Goal: Feedback & Contribution: Contribute content

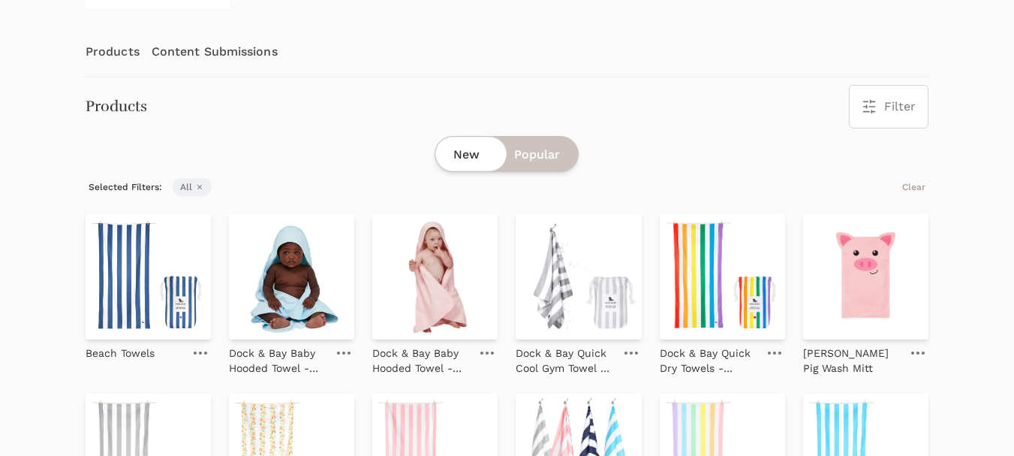
scroll to position [225, 0]
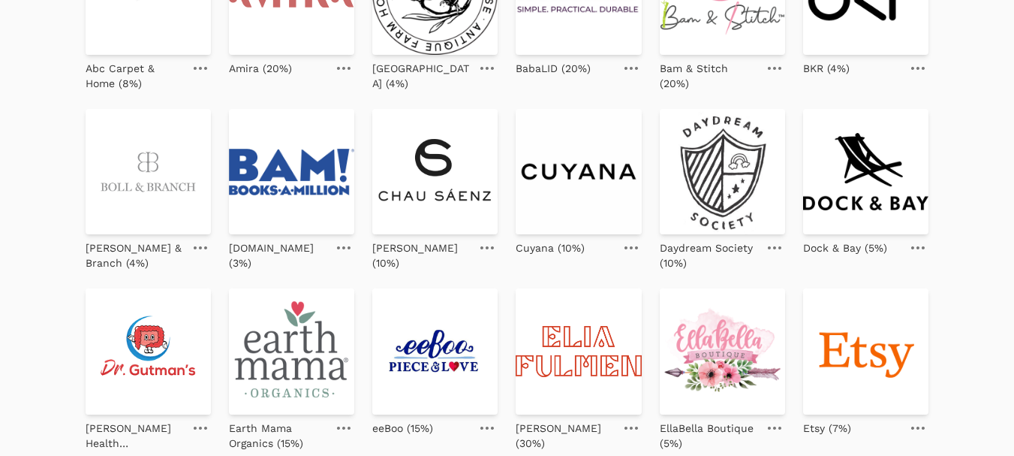
scroll to position [375, 0]
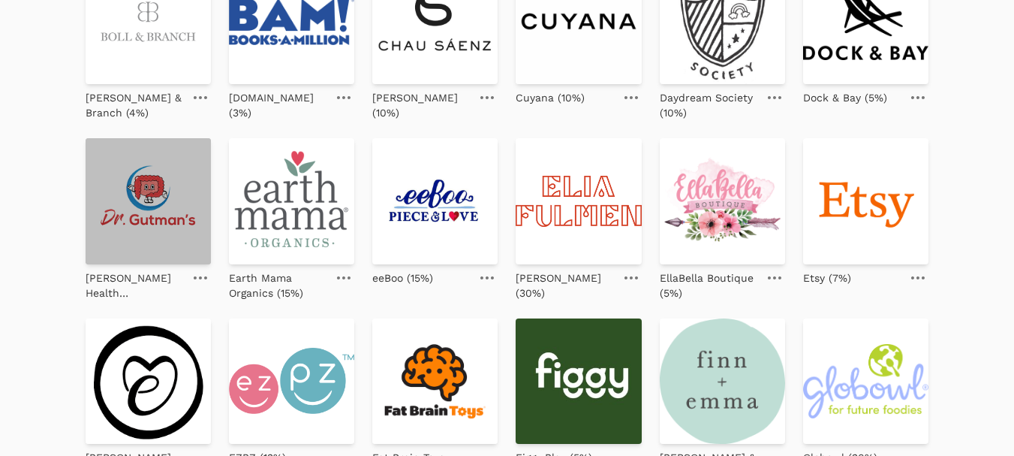
click at [134, 204] on img at bounding box center [148, 200] width 125 height 125
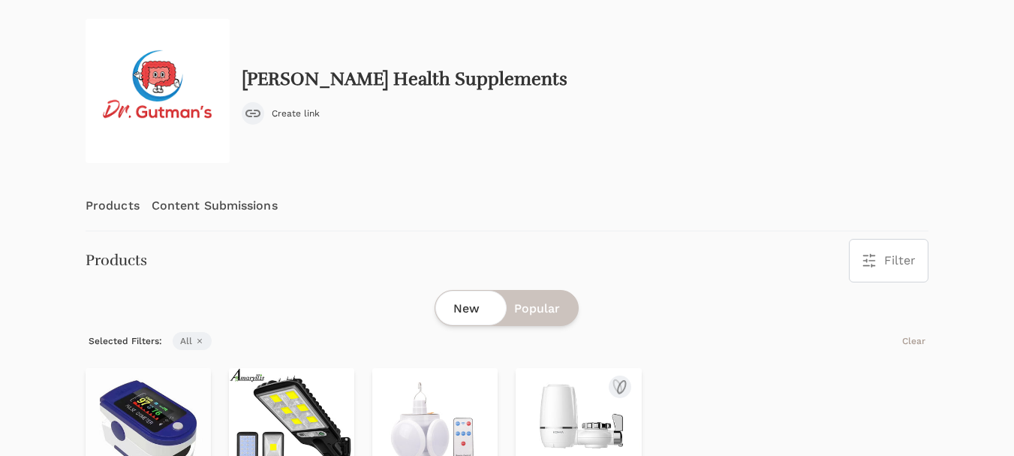
scroll to position [17, 0]
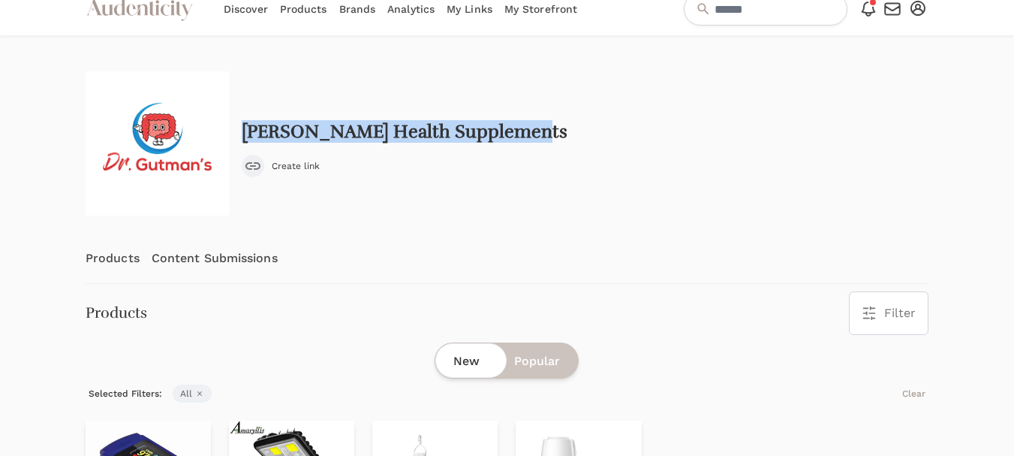
drag, startPoint x: 538, startPoint y: 133, endPoint x: 244, endPoint y: 130, distance: 294.3
click at [244, 130] on div "Dr. Gutmans Health Supplements Create link" at bounding box center [507, 143] width 843 height 144
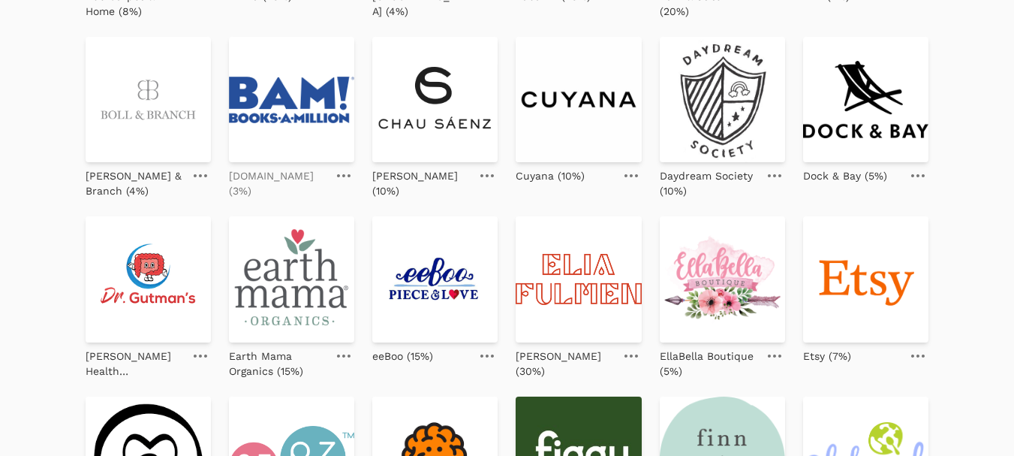
scroll to position [300, 0]
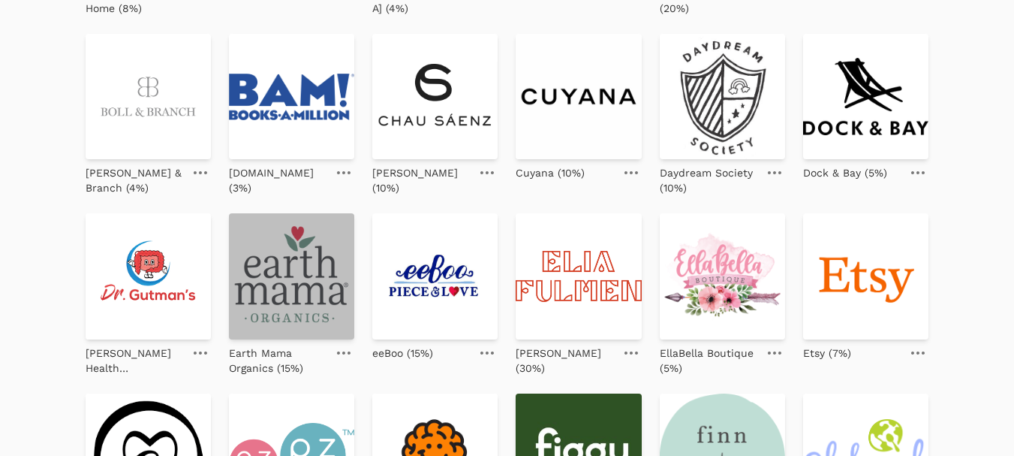
click at [299, 305] on img at bounding box center [291, 275] width 125 height 125
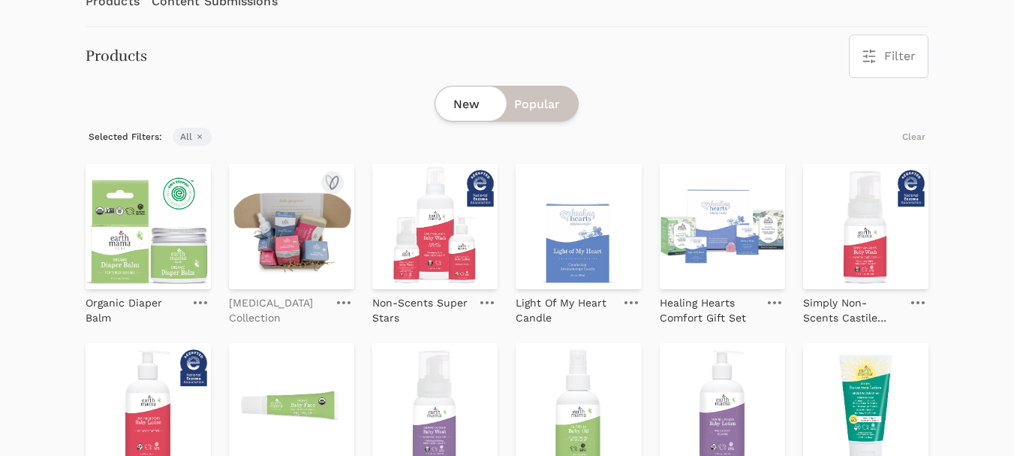
scroll to position [300, 0]
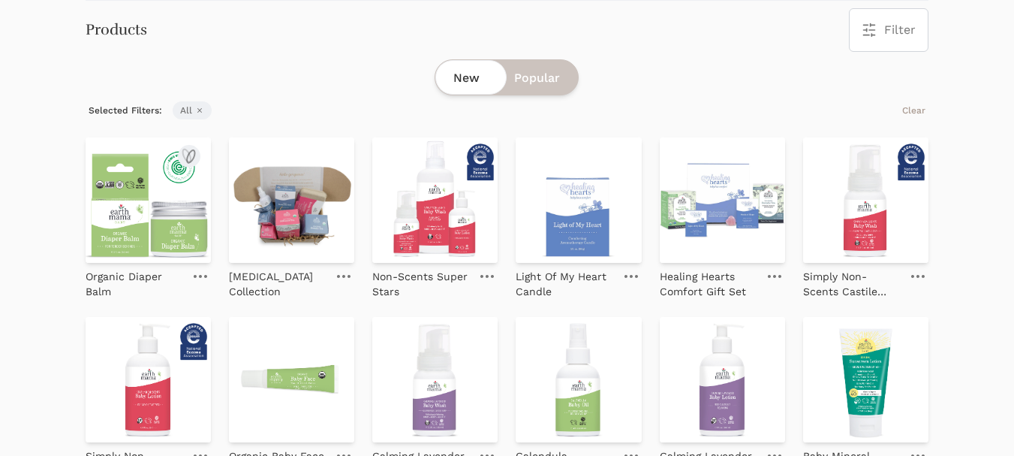
click at [161, 213] on img at bounding box center [148, 199] width 125 height 125
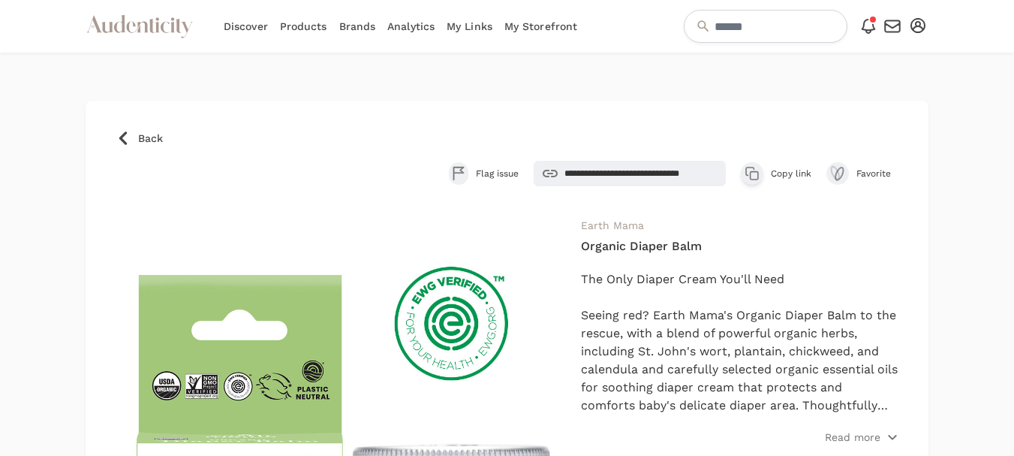
scroll to position [75, 0]
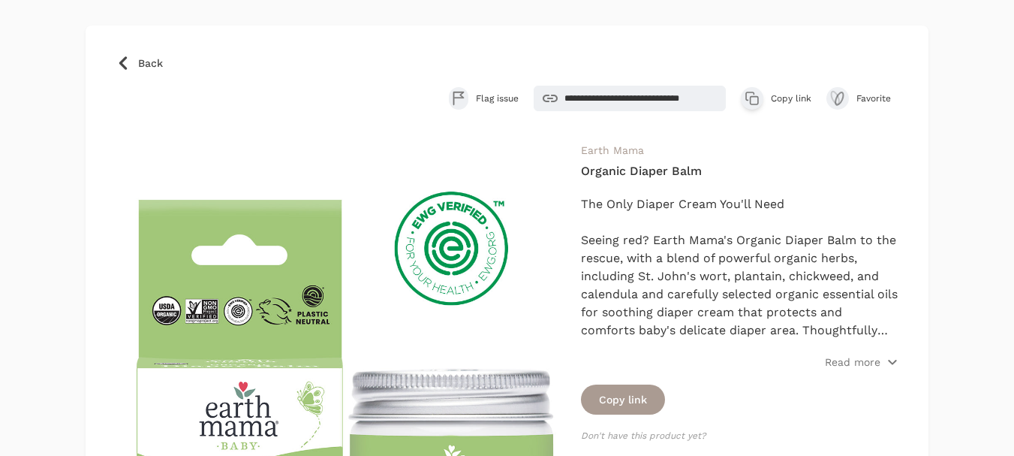
click at [797, 98] on span "Copy link" at bounding box center [791, 98] width 41 height 12
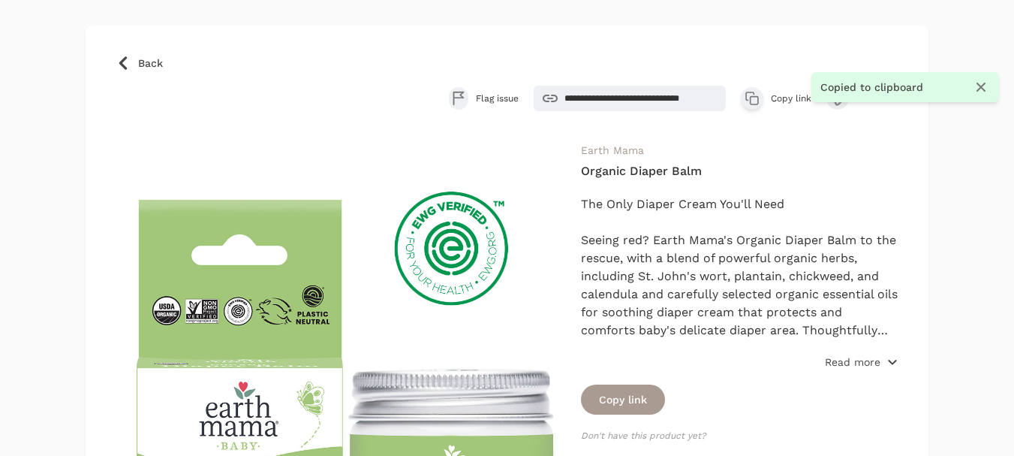
click at [839, 363] on p "Read more" at bounding box center [853, 361] width 56 height 15
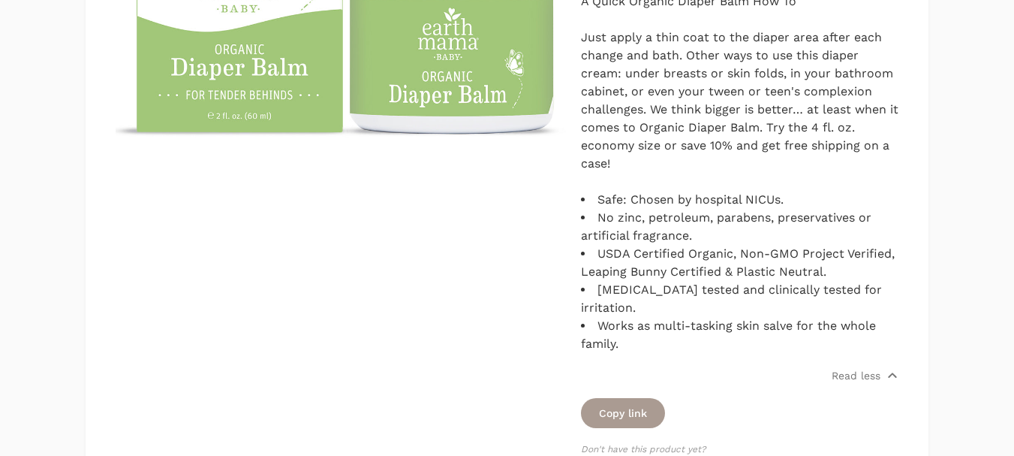
scroll to position [601, 0]
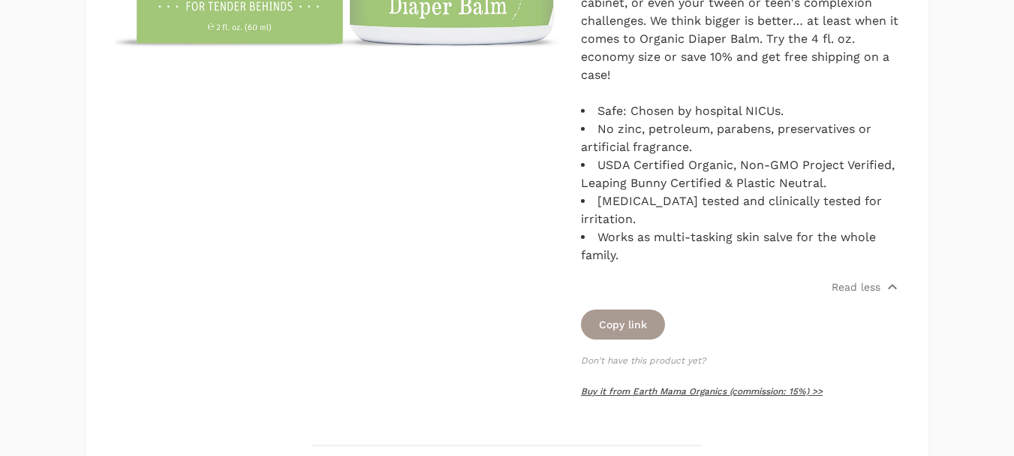
click at [703, 389] on link "Buy it from Earth Mama Organics (commission: 15%) >>" at bounding box center [702, 391] width 242 height 11
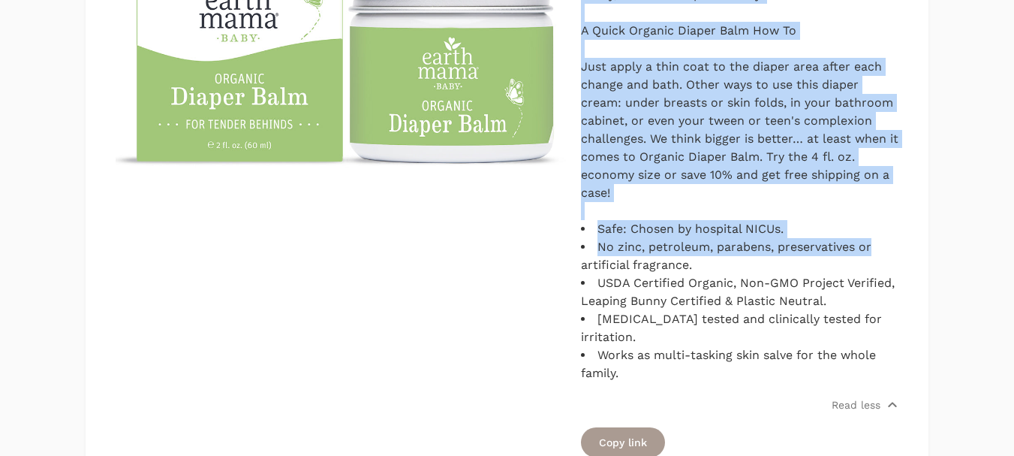
scroll to position [525, 0]
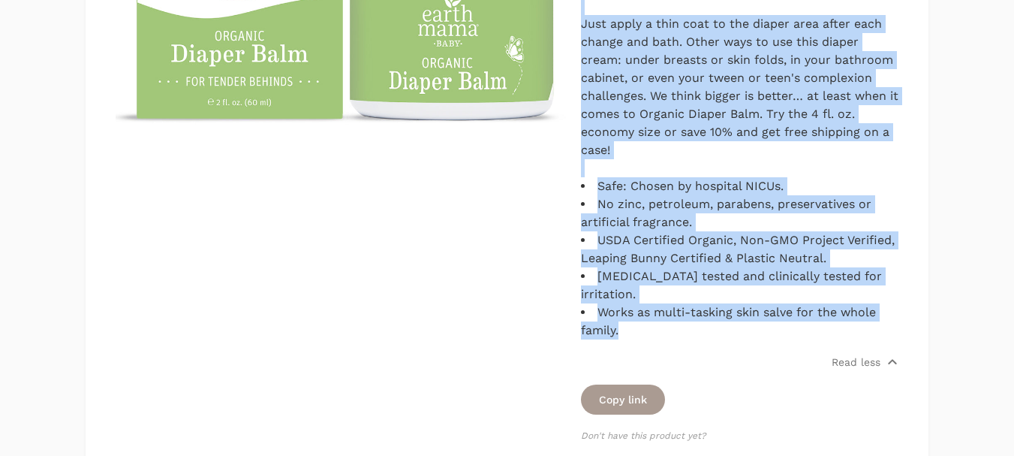
drag, startPoint x: 582, startPoint y: 167, endPoint x: 878, endPoint y: 339, distance: 341.7
click at [878, 339] on div "The Only Diaper Cream You'll Need Seeing red? Earth Mama's Organic Diaper Balm …" at bounding box center [740, 42] width 318 height 595
copy div "Seeing red? Earth Mama's Organic Diaper Balm to the rescue, with a blend of pow…"
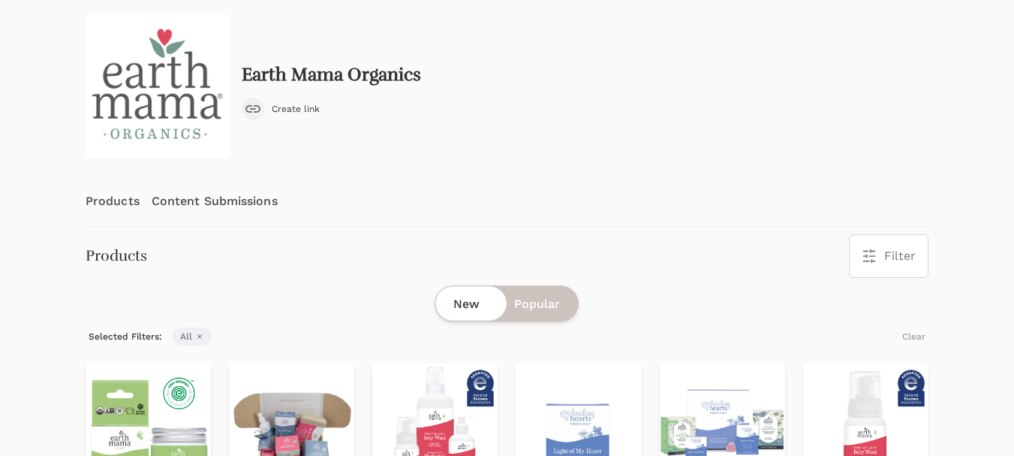
scroll to position [75, 0]
click at [219, 204] on link "Content Submissions" at bounding box center [215, 201] width 126 height 50
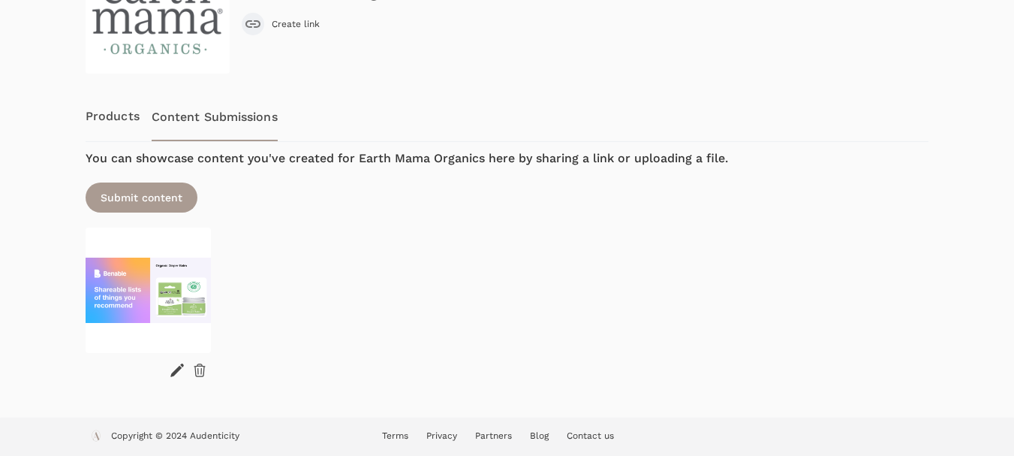
scroll to position [160, 0]
click at [200, 371] on icon at bounding box center [199, 369] width 15 height 15
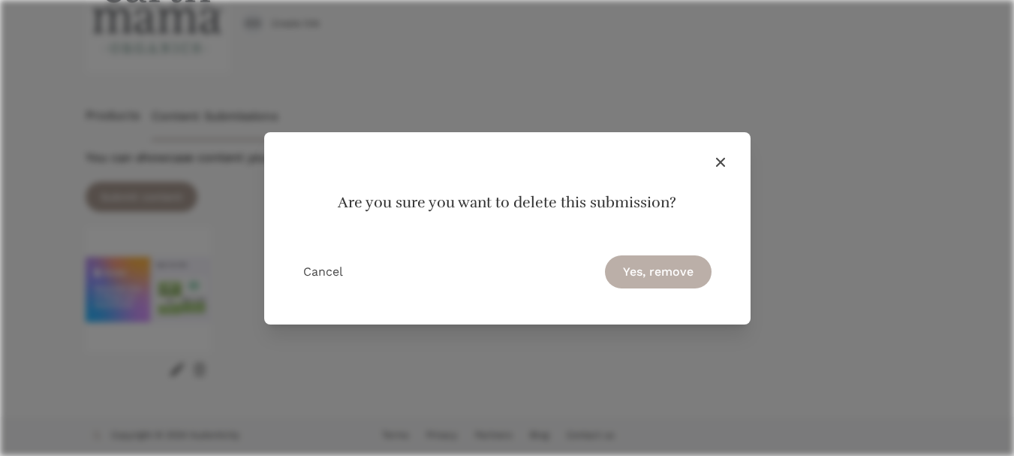
click at [652, 275] on button "Yes, remove" at bounding box center [658, 271] width 107 height 33
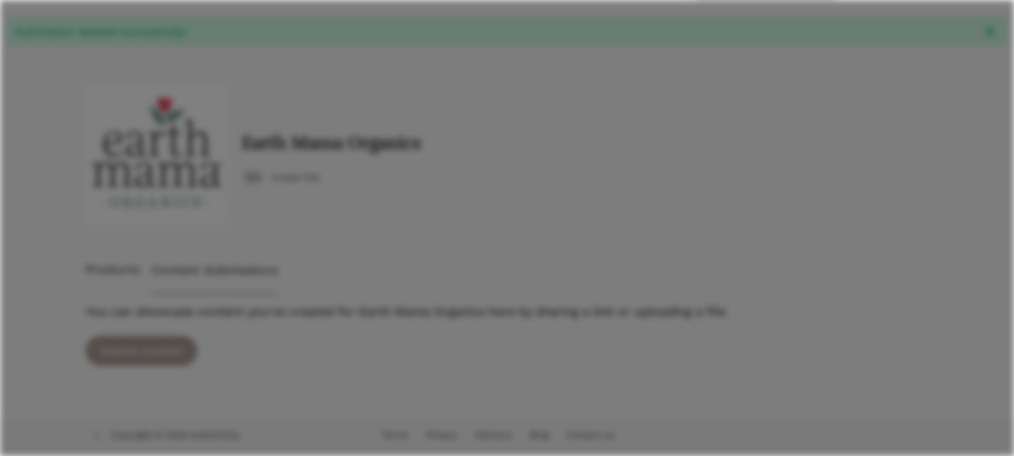
scroll to position [42, 0]
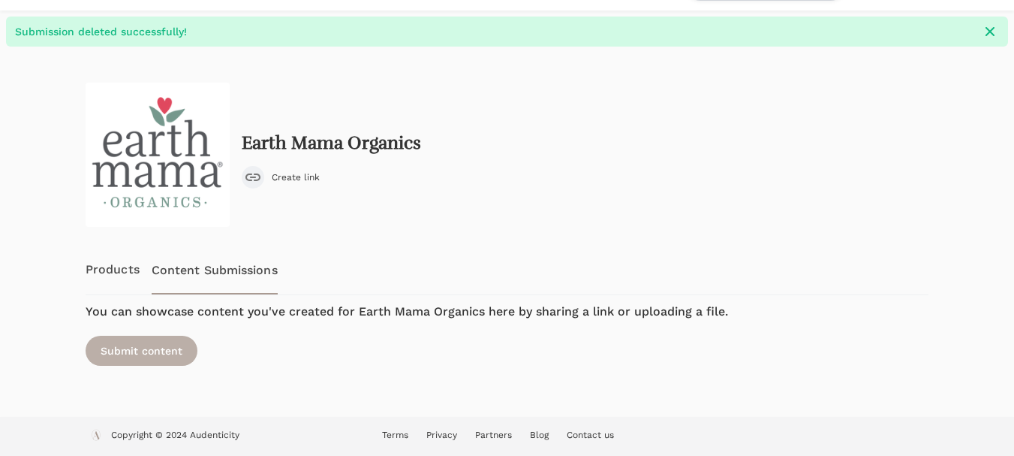
click at [147, 357] on div "Submit content" at bounding box center [142, 351] width 112 height 30
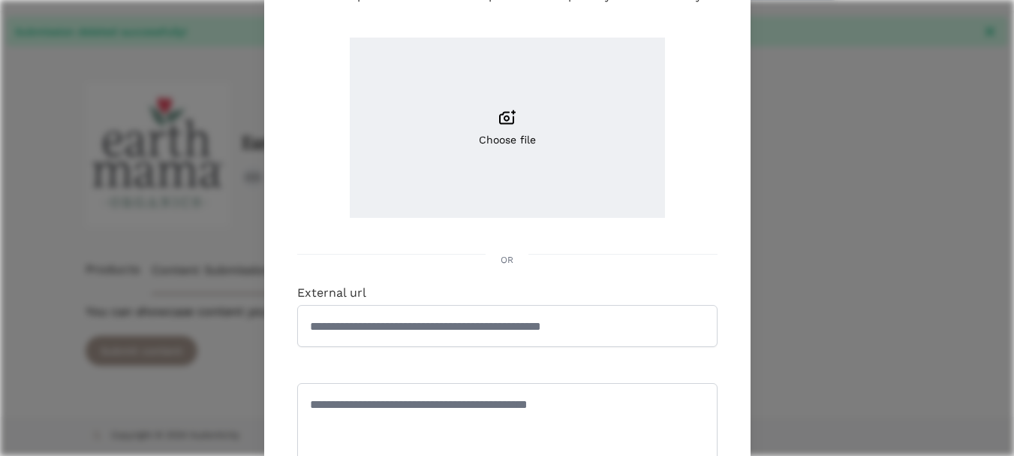
scroll to position [150, 0]
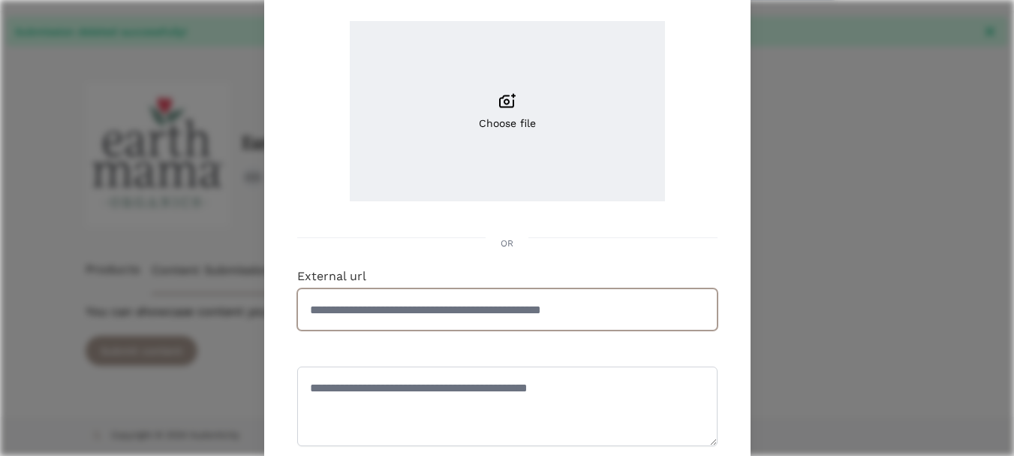
click at [474, 319] on input "External url" at bounding box center [507, 309] width 420 height 42
paste input "**********"
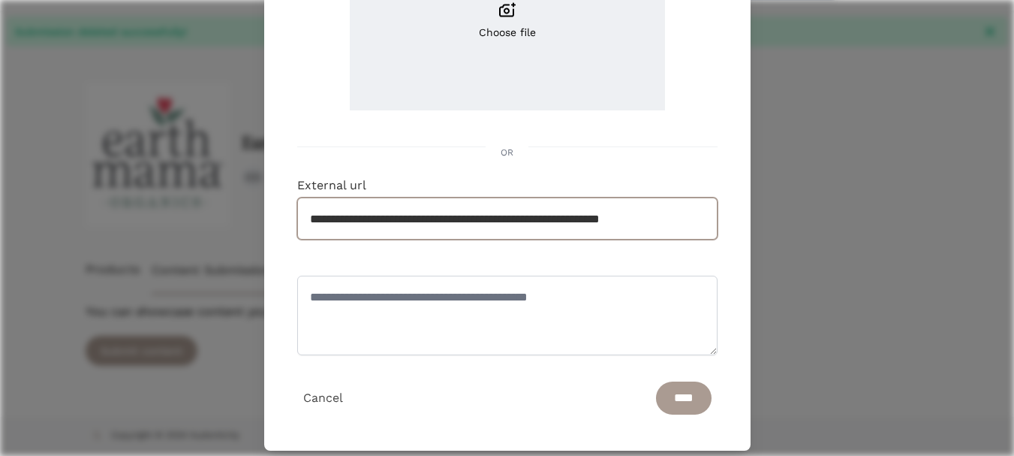
scroll to position [260, 0]
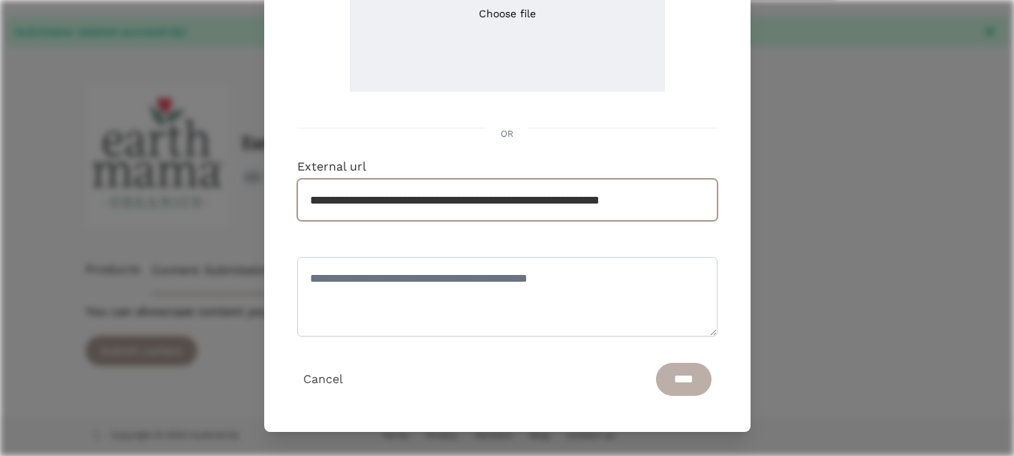
type input "**********"
click at [659, 383] on input "****" at bounding box center [684, 379] width 56 height 33
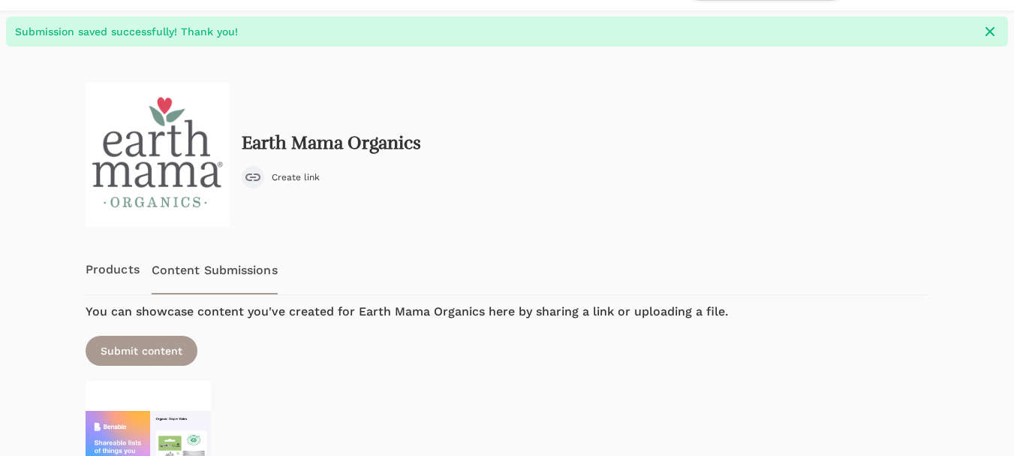
click at [648, 343] on link "Submit content" at bounding box center [507, 351] width 843 height 30
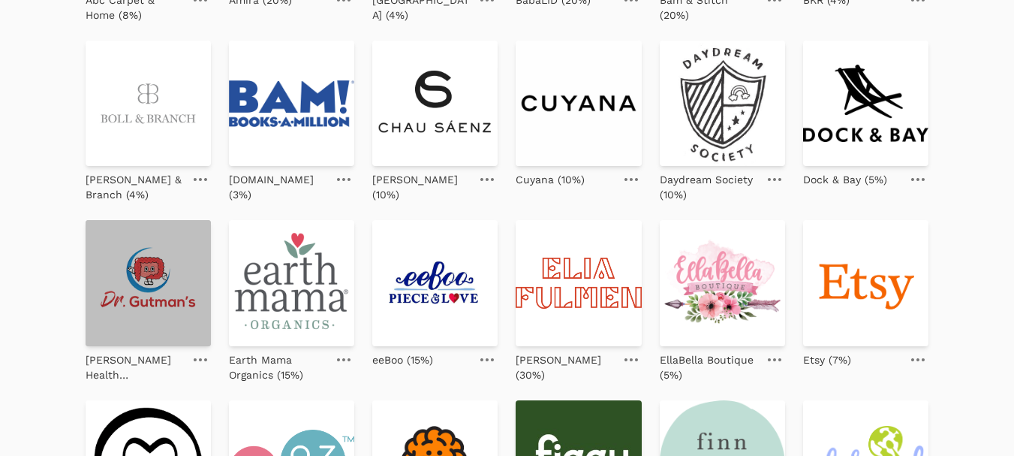
scroll to position [300, 0]
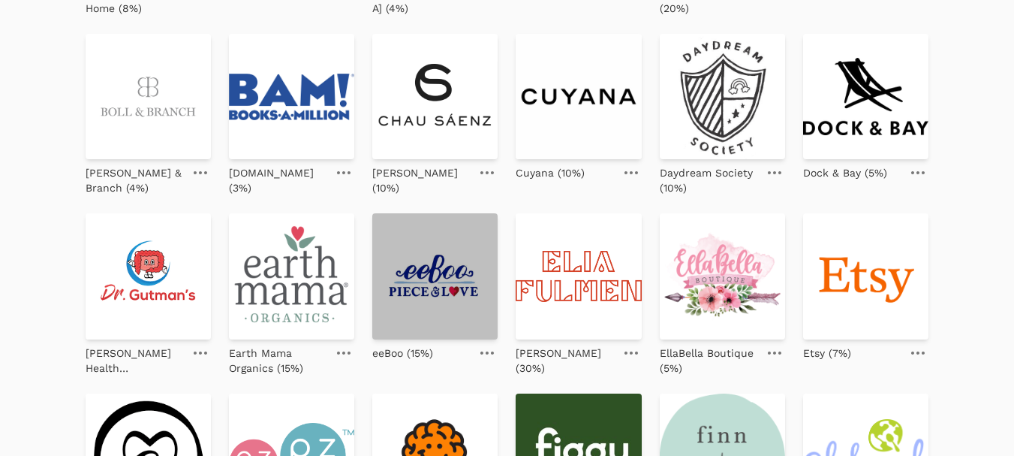
click at [450, 289] on img at bounding box center [434, 275] width 125 height 125
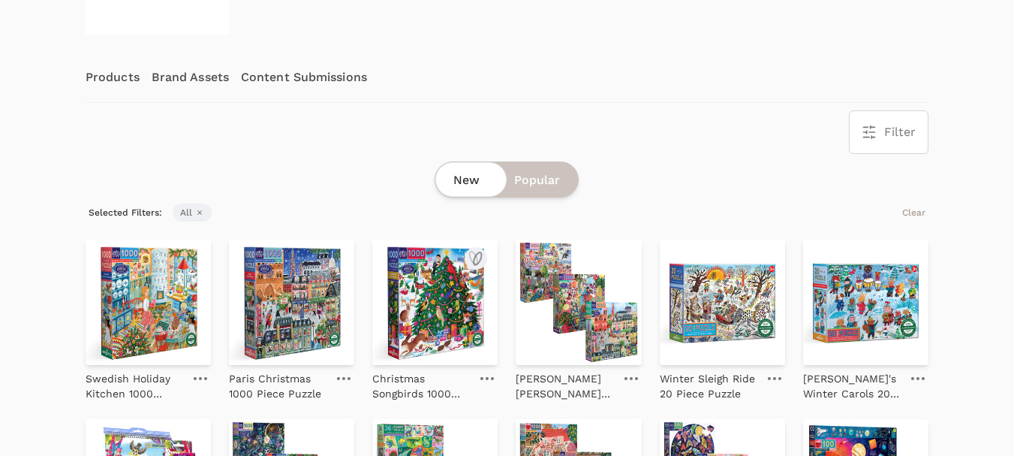
scroll to position [225, 0]
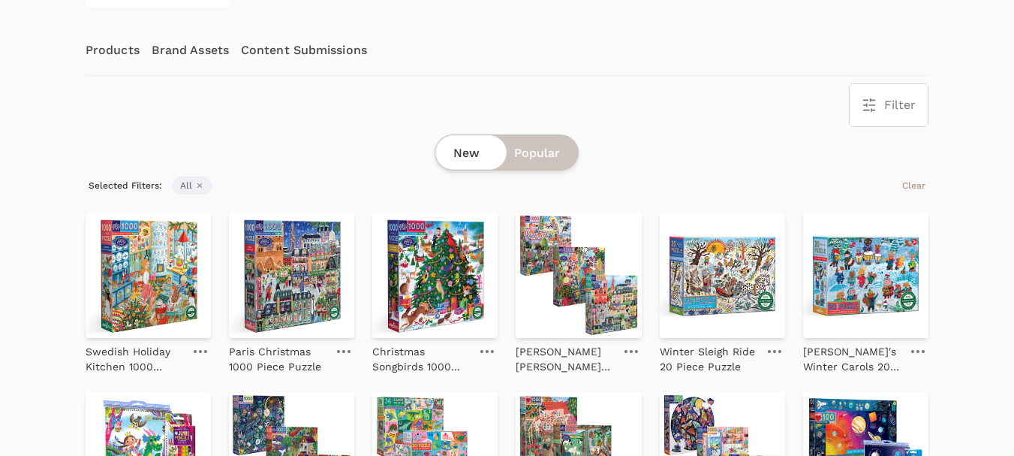
click at [299, 55] on link "Content Submissions" at bounding box center [304, 51] width 126 height 50
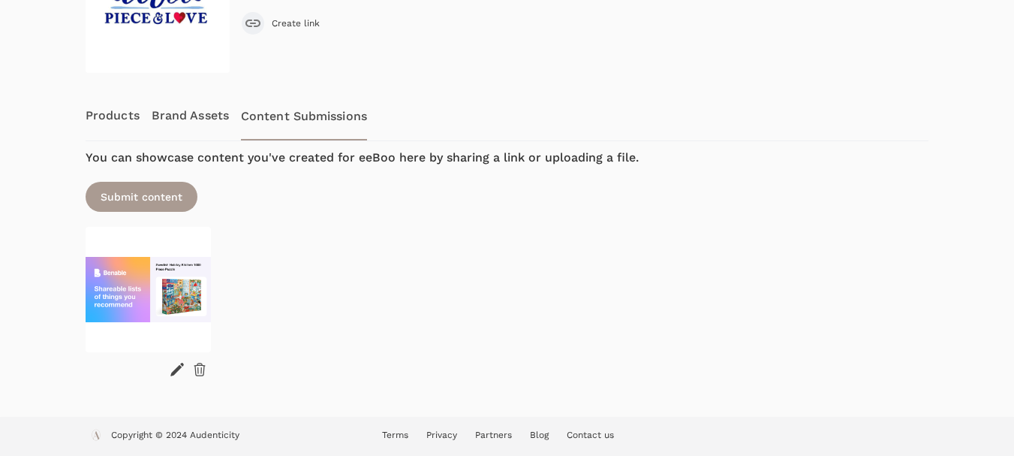
scroll to position [160, 0]
click at [194, 374] on icon at bounding box center [199, 369] width 15 height 15
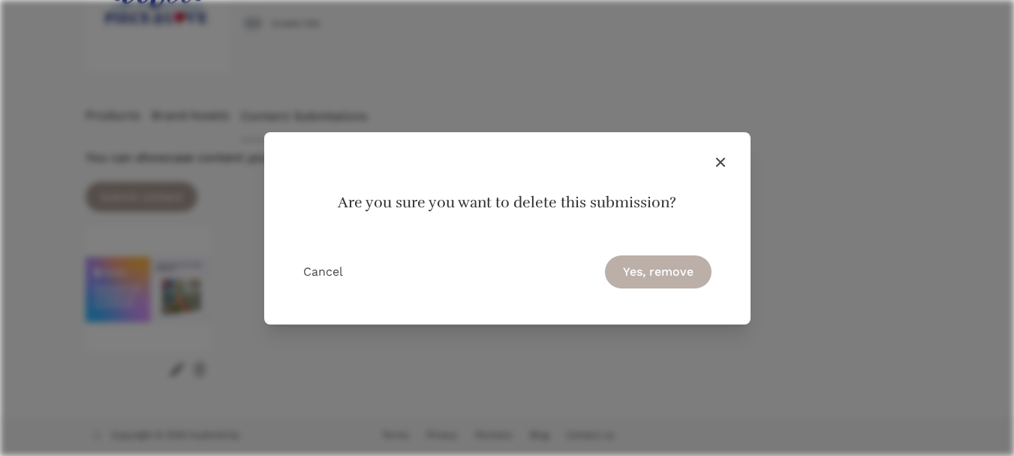
click at [667, 266] on button "Yes, remove" at bounding box center [658, 271] width 107 height 33
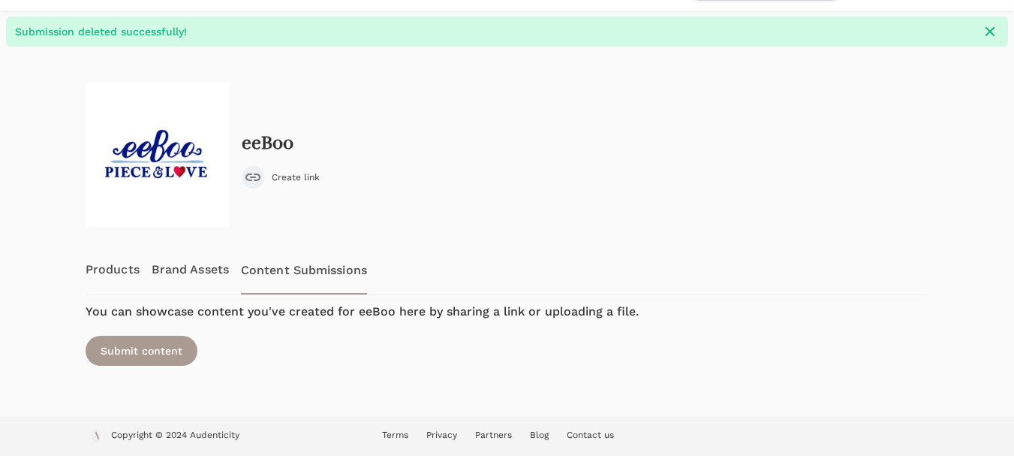
scroll to position [42, 0]
click at [120, 272] on link "Products" at bounding box center [113, 270] width 54 height 50
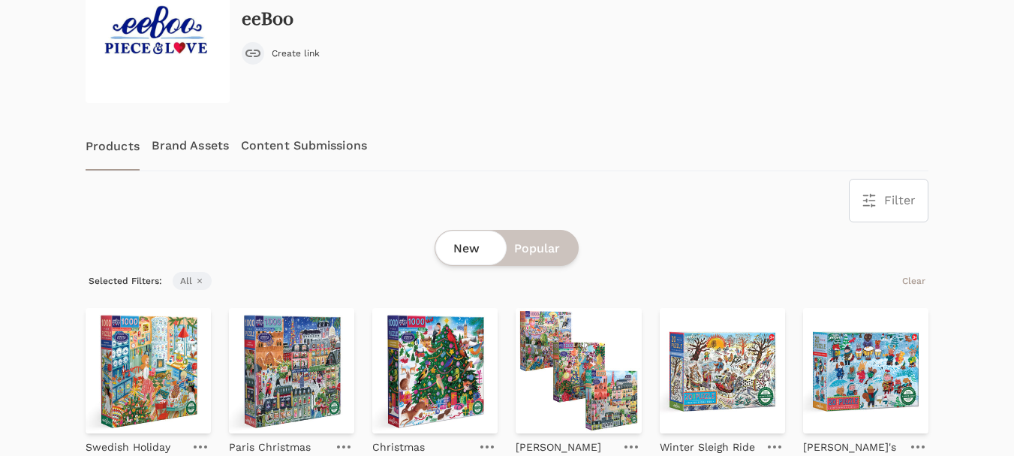
scroll to position [225, 0]
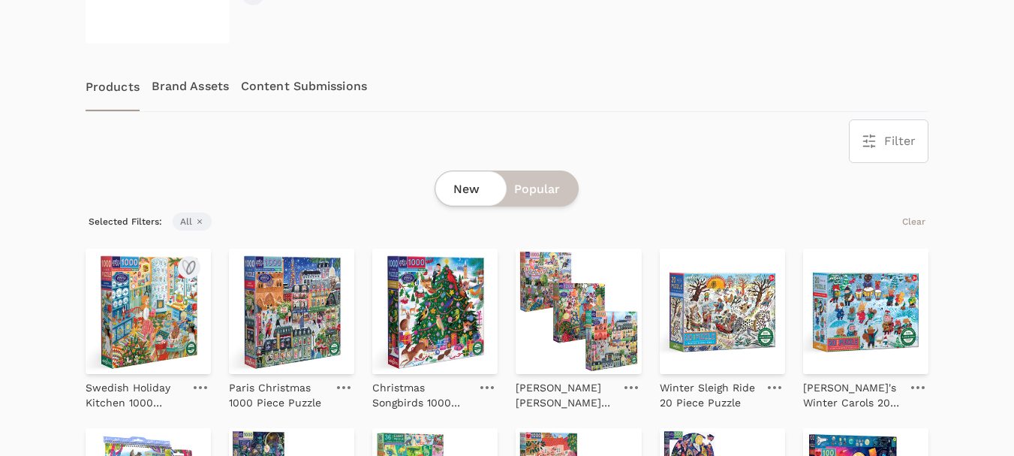
click at [162, 309] on img at bounding box center [148, 310] width 125 height 125
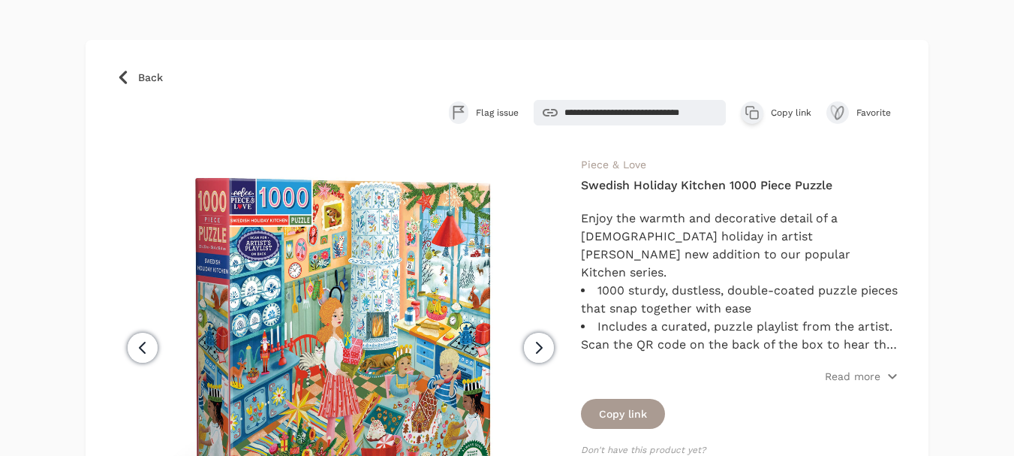
scroll to position [150, 0]
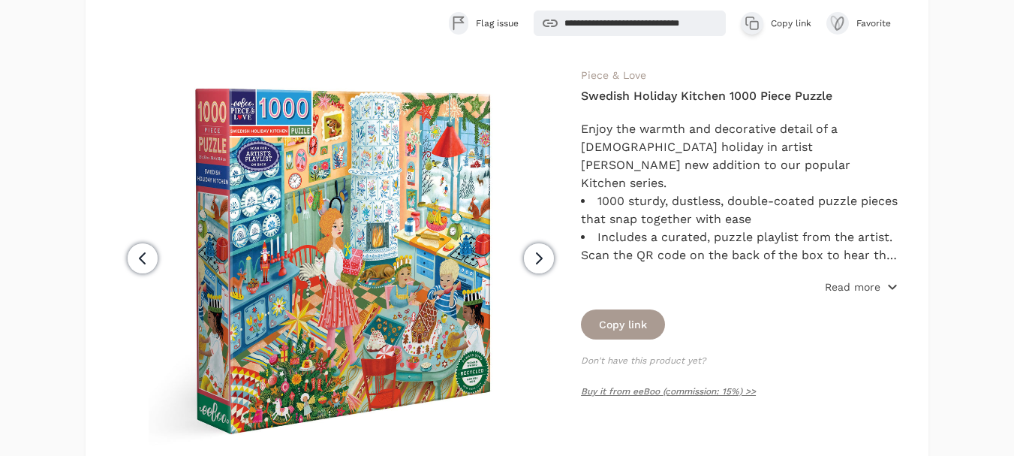
click at [851, 291] on p "Read more" at bounding box center [853, 286] width 56 height 15
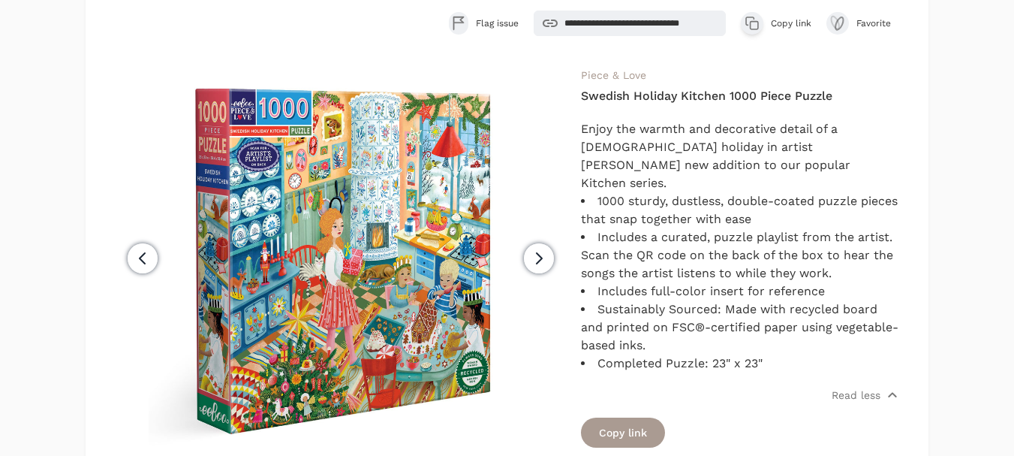
click at [786, 22] on span "Copy link" at bounding box center [791, 23] width 41 height 12
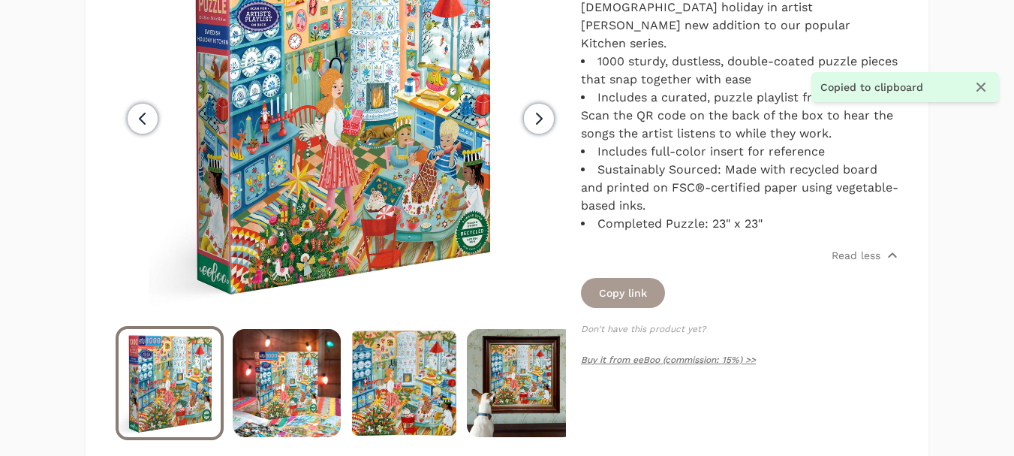
scroll to position [300, 0]
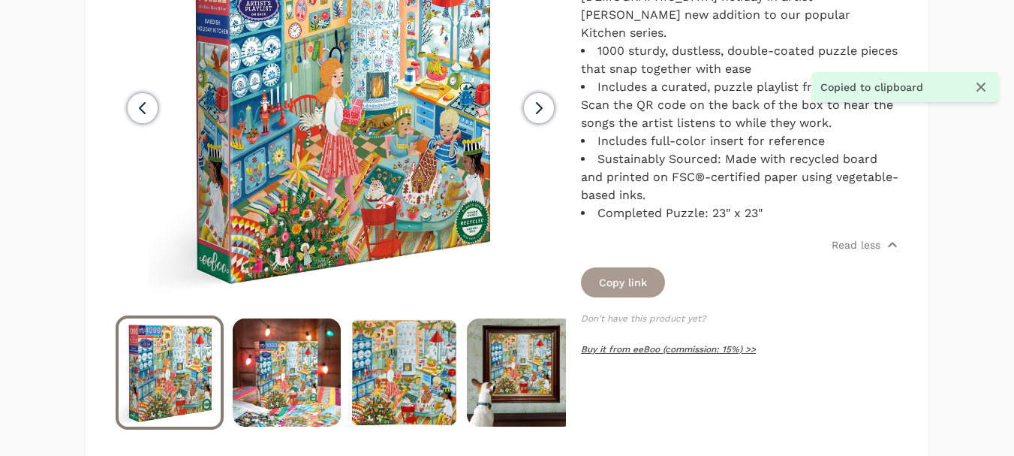
click at [662, 344] on link "Buy it from eeBoo (commission: 15%) >>" at bounding box center [668, 349] width 175 height 11
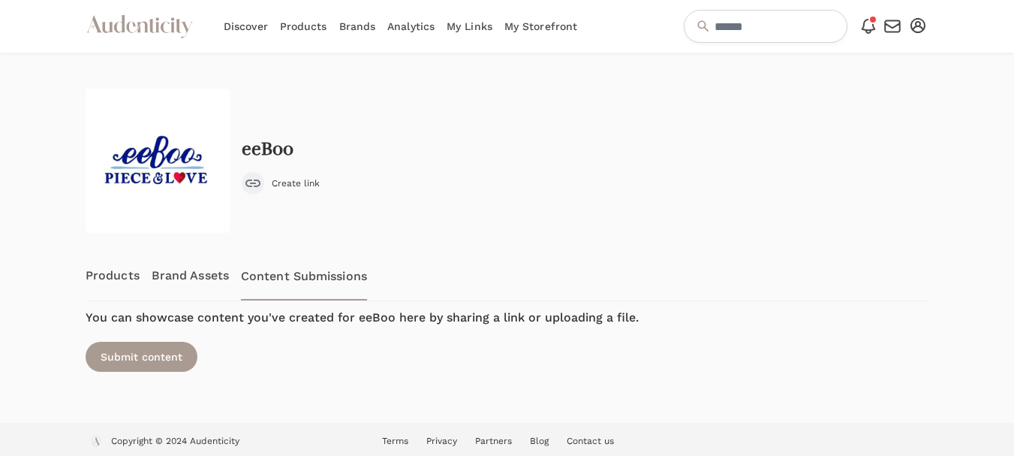
scroll to position [6, 0]
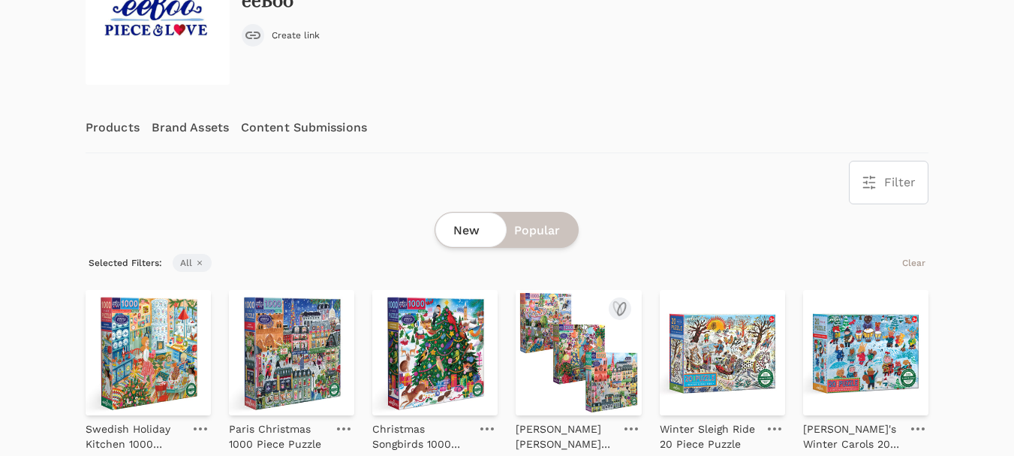
scroll to position [150, 0]
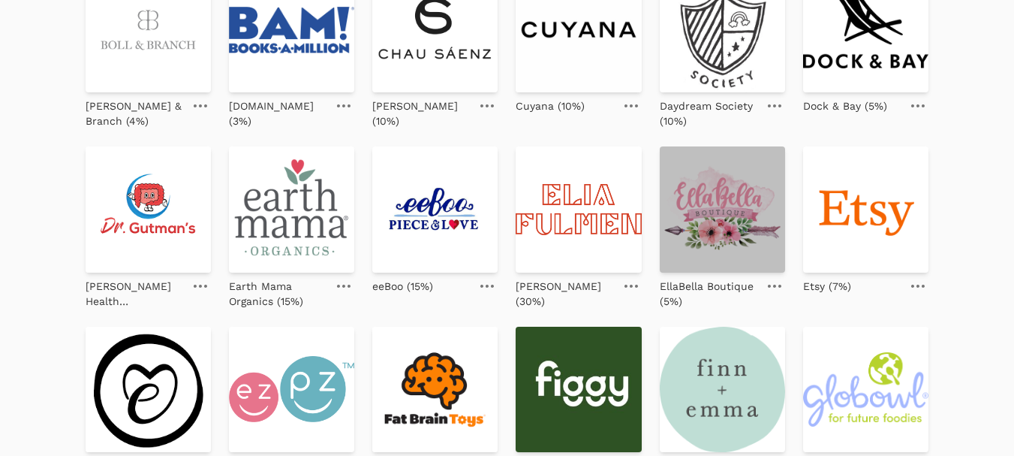
scroll to position [375, 0]
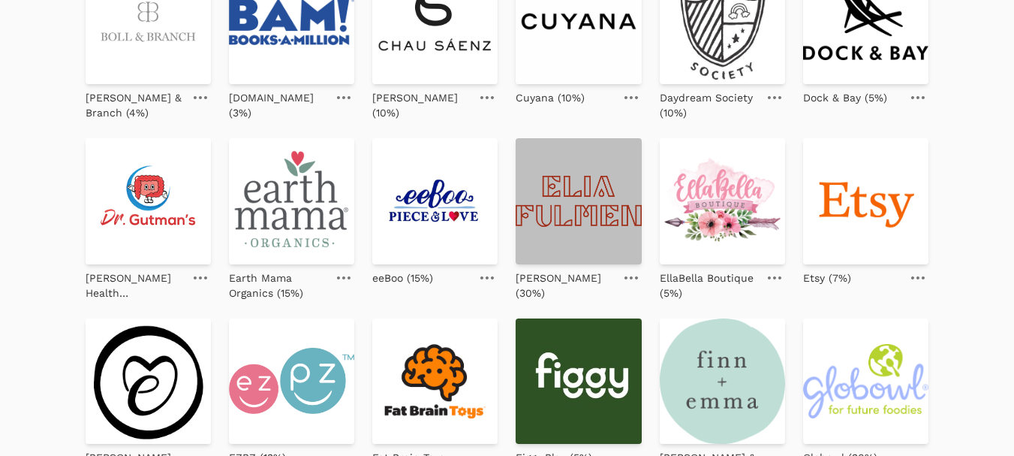
click at [596, 223] on img at bounding box center [578, 200] width 125 height 125
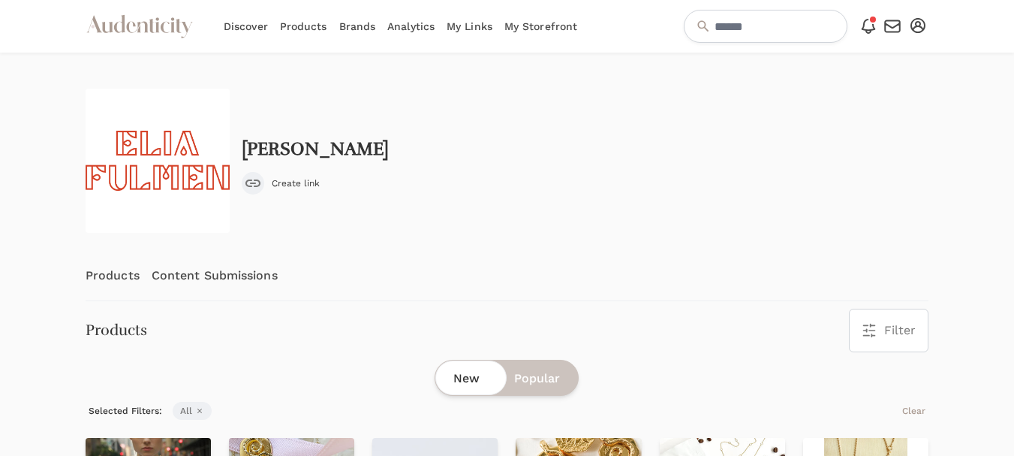
click at [237, 272] on link "Content Submissions" at bounding box center [215, 276] width 126 height 50
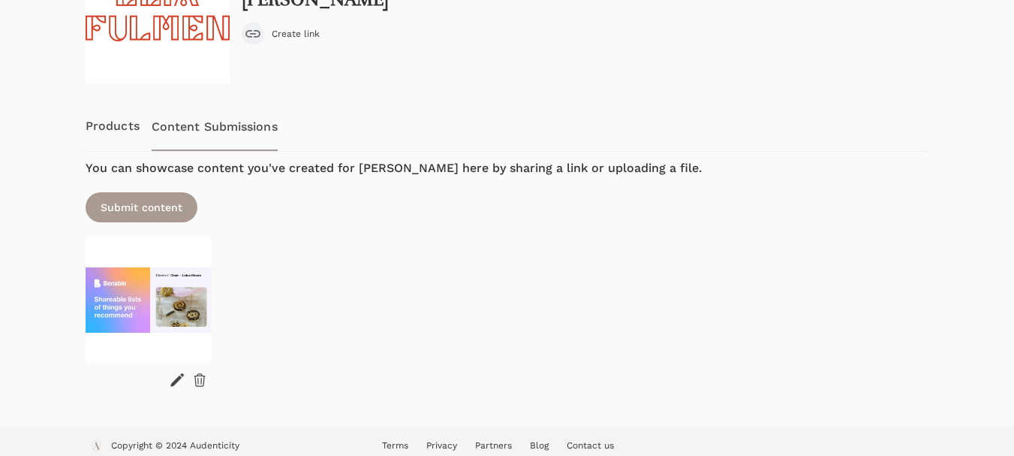
scroll to position [150, 0]
click at [199, 376] on icon at bounding box center [199, 379] width 15 height 15
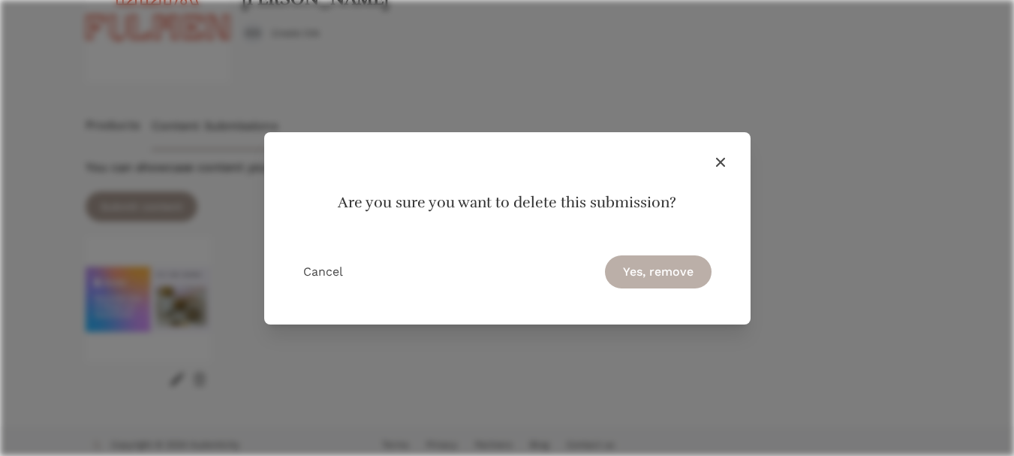
click at [644, 275] on button "Yes, remove" at bounding box center [658, 271] width 107 height 33
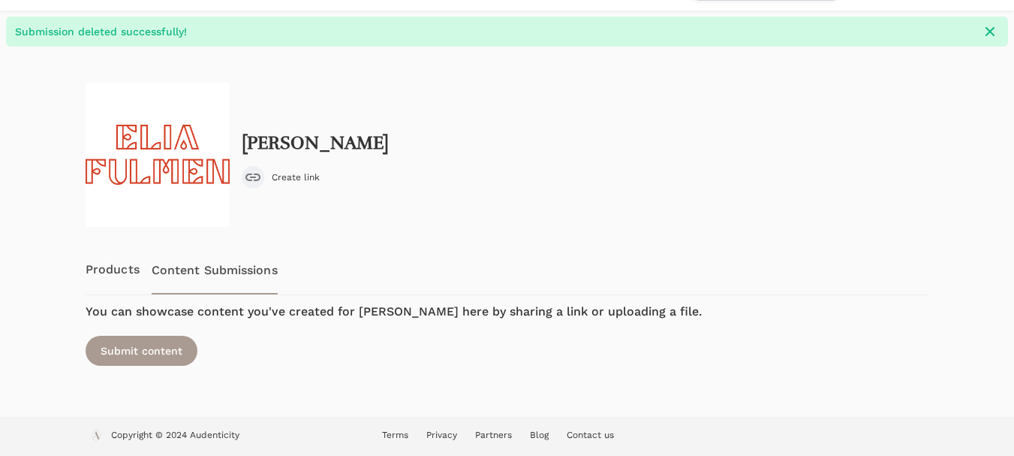
scroll to position [42, 0]
drag, startPoint x: 342, startPoint y: 140, endPoint x: 238, endPoint y: 140, distance: 103.6
click at [238, 140] on div "Elia Fulmen Create link" at bounding box center [507, 155] width 843 height 144
copy h2 "Elia Fulmen"
click at [119, 267] on link "Products" at bounding box center [113, 270] width 54 height 50
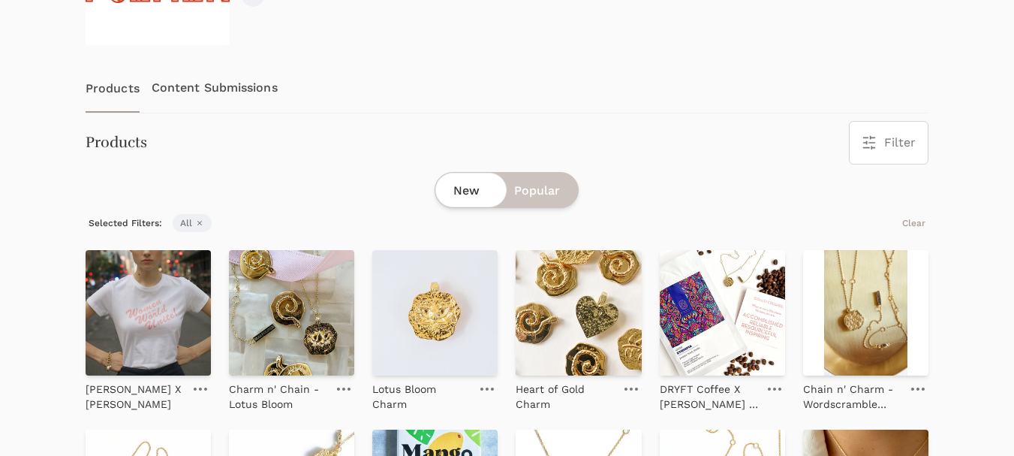
scroll to position [225, 0]
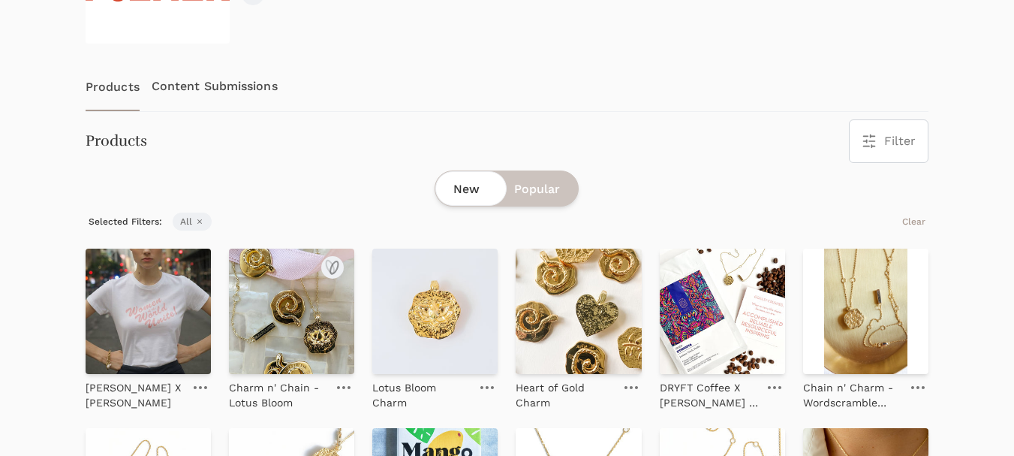
click at [288, 333] on img at bounding box center [291, 310] width 125 height 125
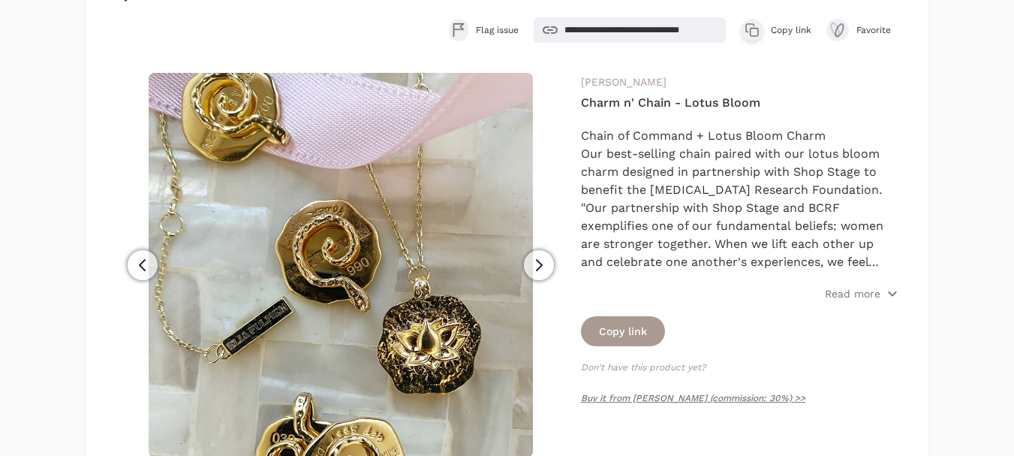
scroll to position [150, 0]
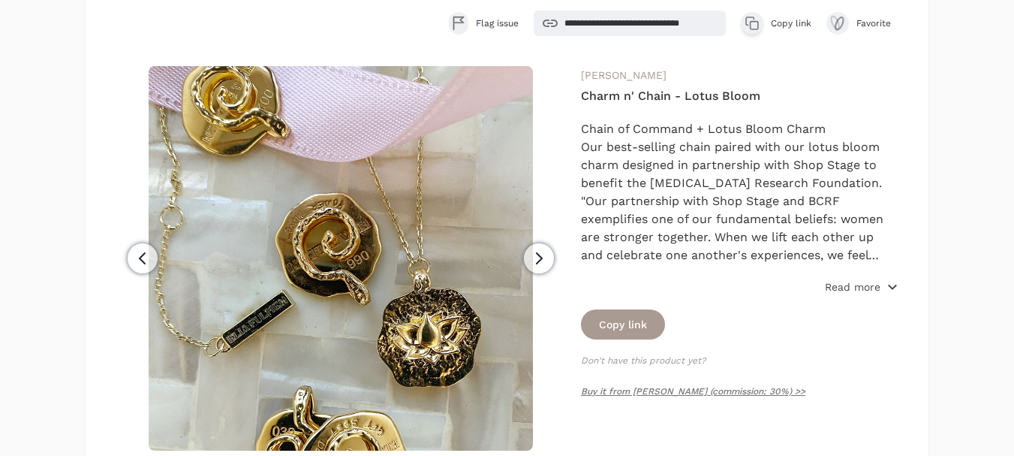
click at [871, 288] on p "Read more" at bounding box center [853, 286] width 56 height 15
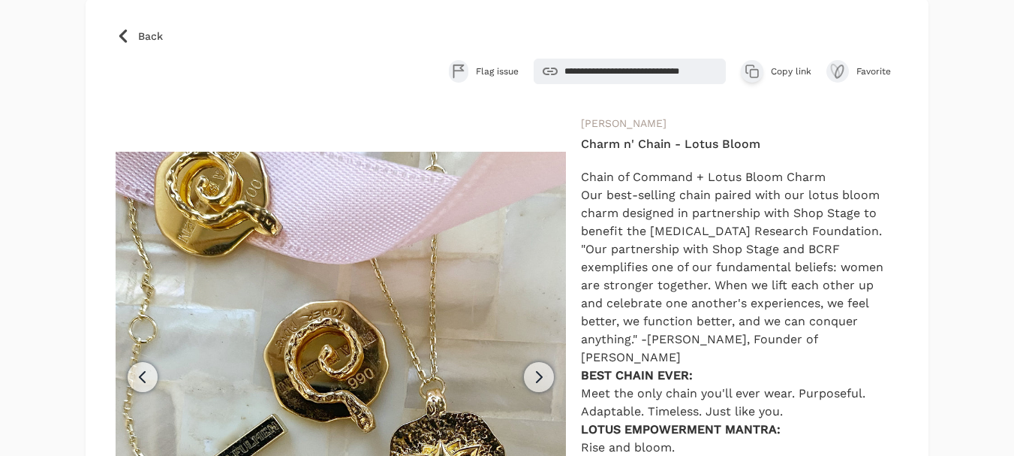
scroll to position [75, 0]
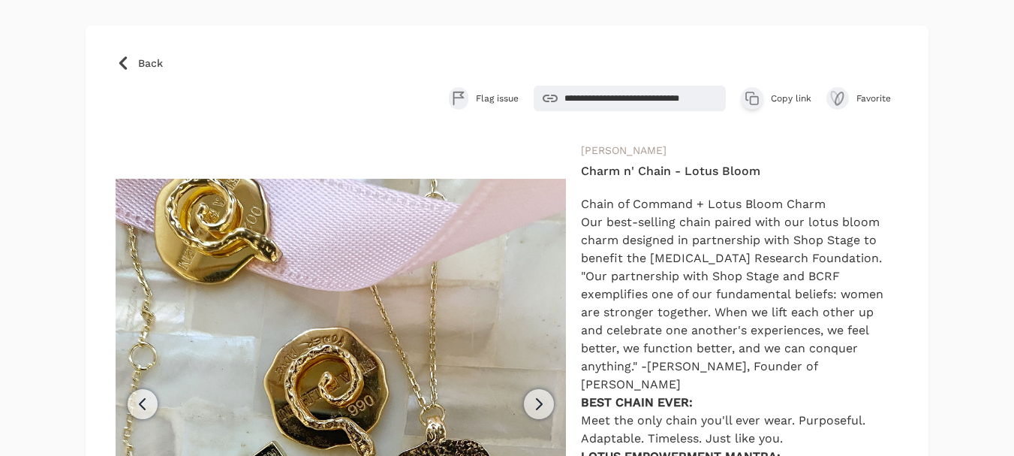
click at [784, 103] on span "Copy link" at bounding box center [791, 98] width 41 height 12
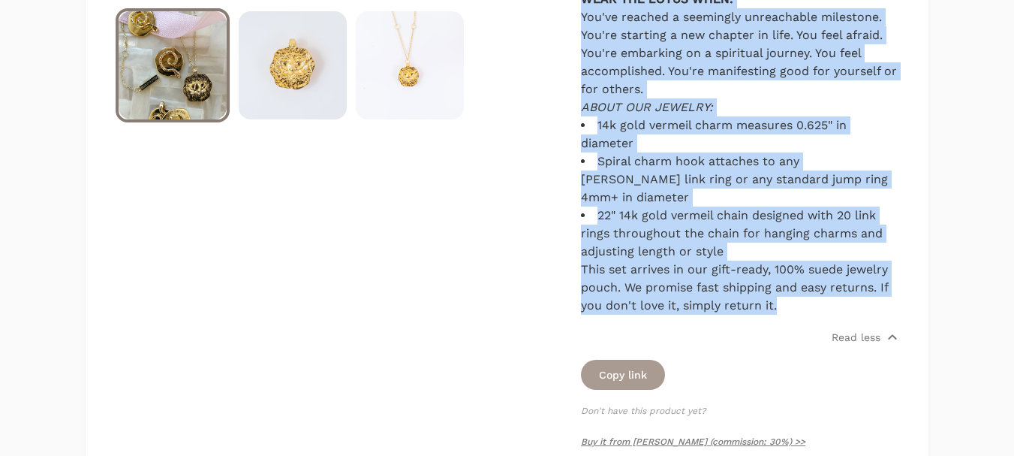
scroll to position [751, 0]
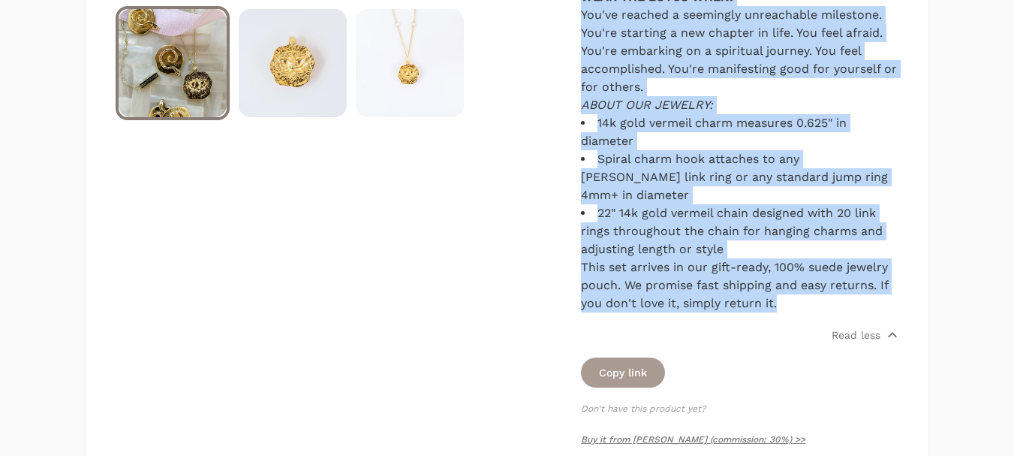
drag, startPoint x: 583, startPoint y: 128, endPoint x: 844, endPoint y: 272, distance: 298.4
copy div "Chain of Command + Lotus Bloom Charm Our best-selling chain paired with our lot…"
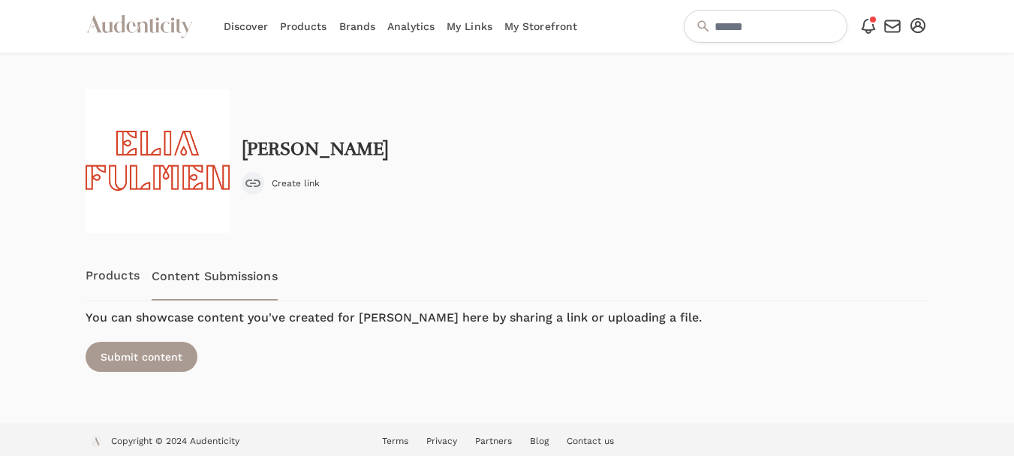
scroll to position [6, 0]
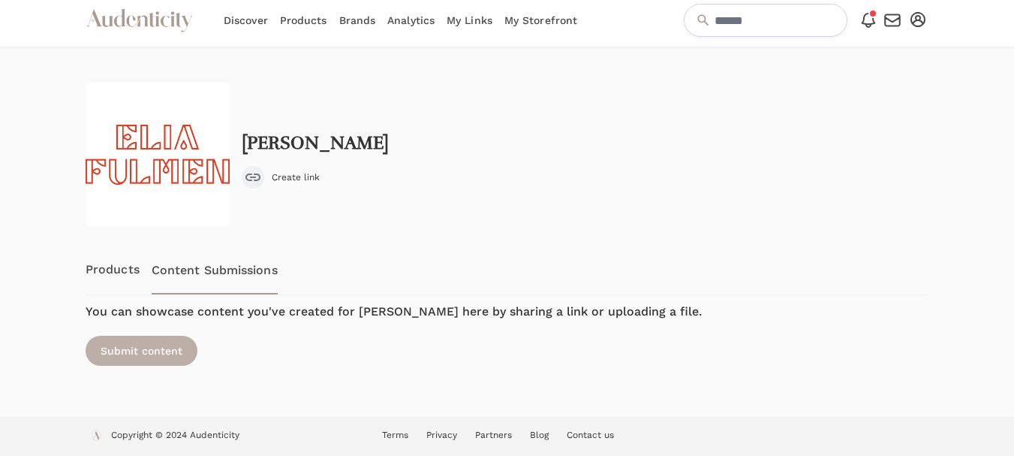
click at [131, 342] on div "Submit content" at bounding box center [142, 351] width 112 height 30
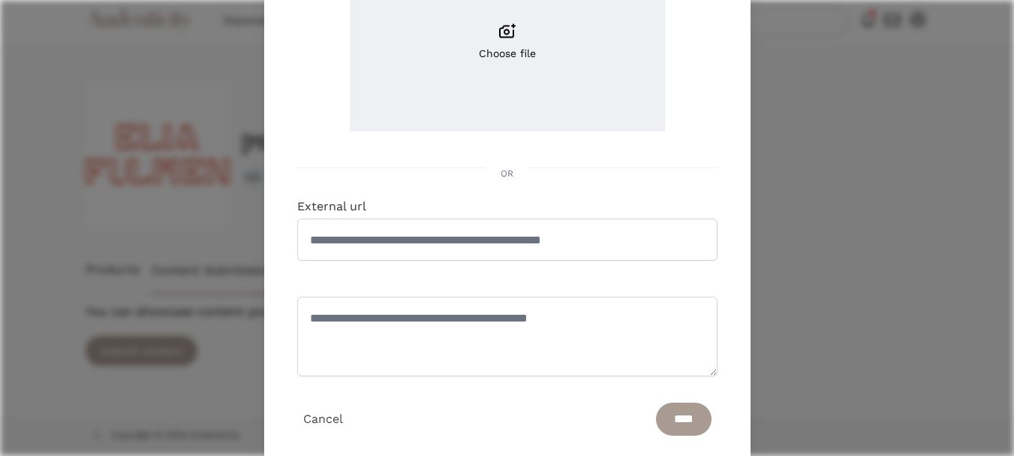
scroll to position [225, 0]
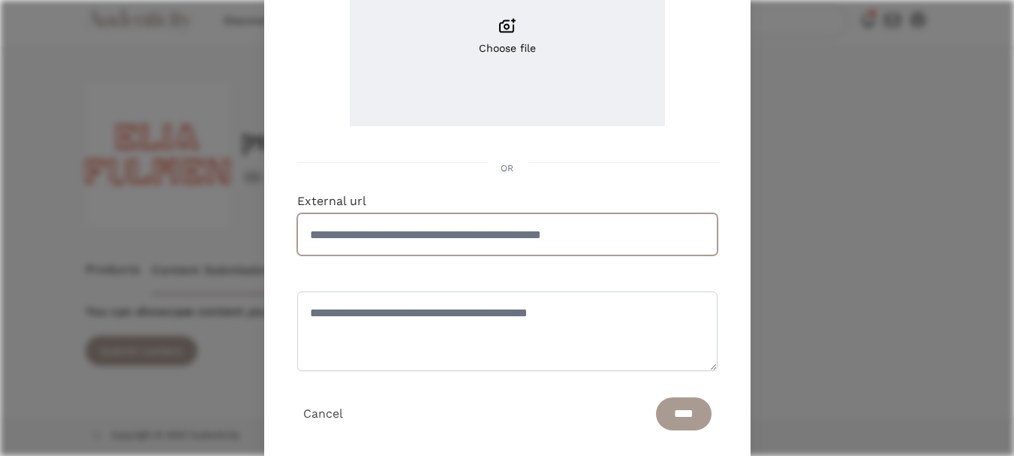
click at [429, 238] on input "External url" at bounding box center [507, 234] width 420 height 42
paste input "**********"
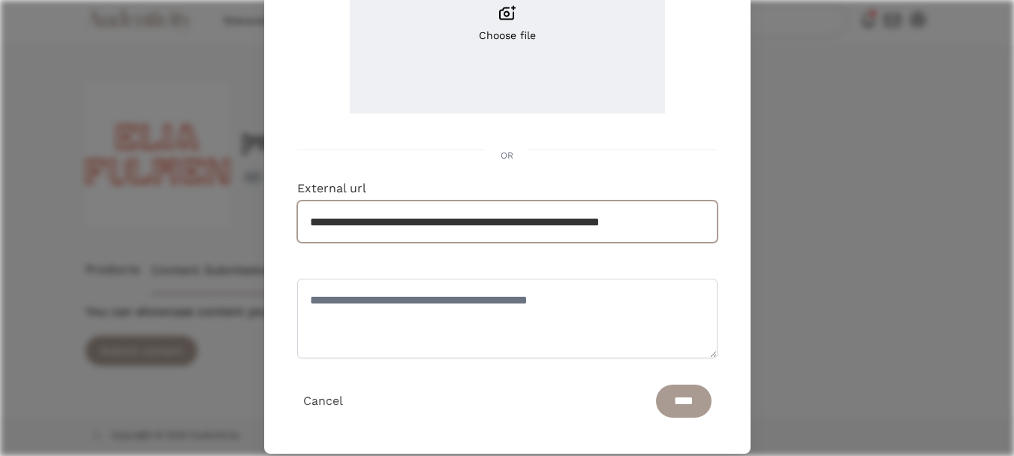
scroll to position [260, 0]
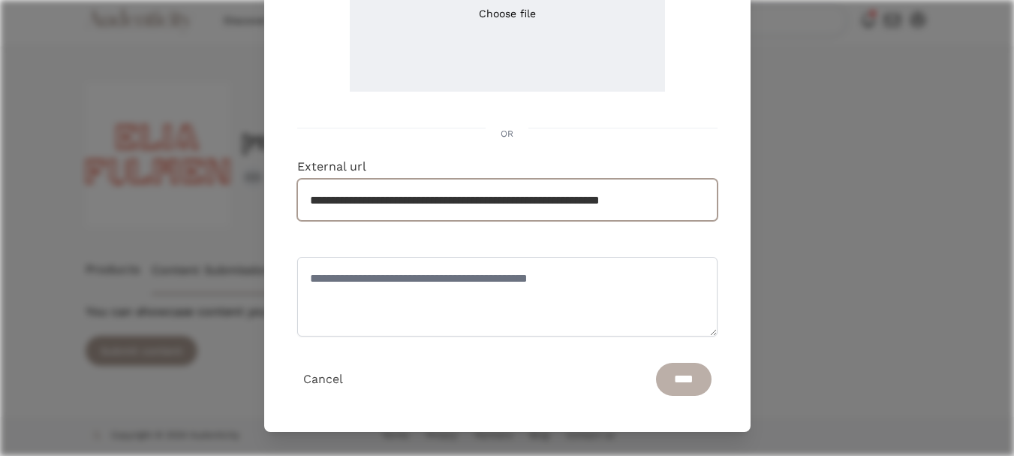
type input "**********"
click at [664, 384] on input "****" at bounding box center [684, 379] width 56 height 33
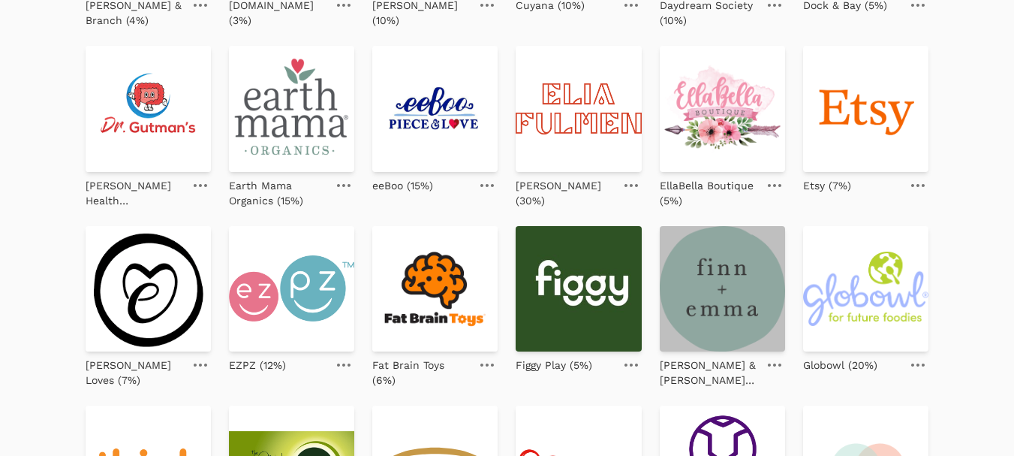
scroll to position [450, 0]
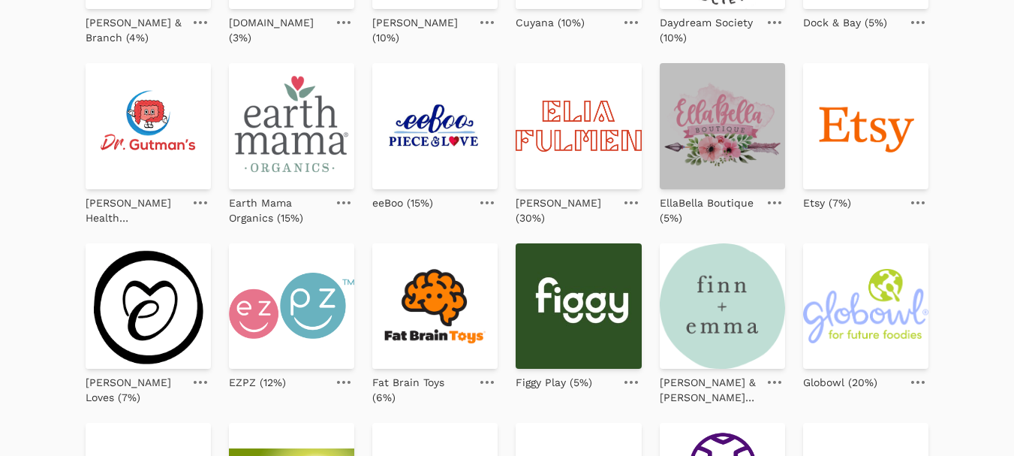
click at [719, 117] on img at bounding box center [722, 125] width 125 height 125
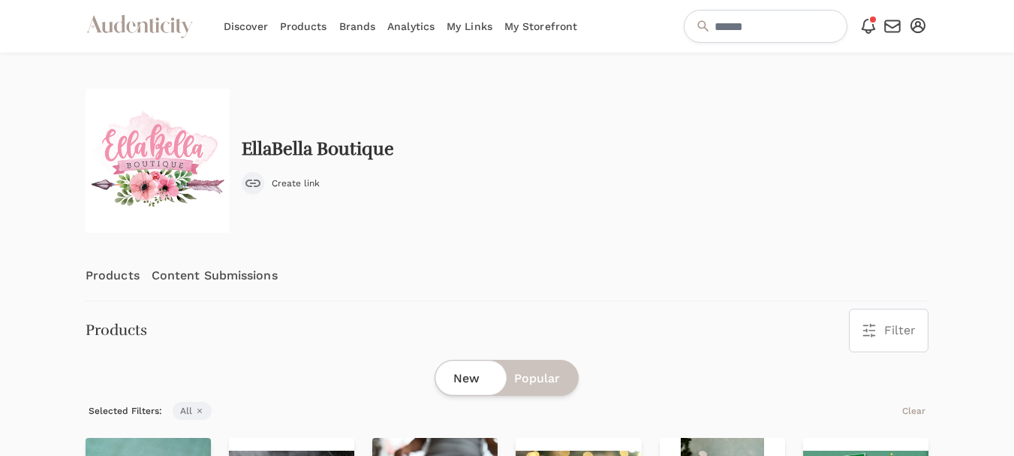
click at [212, 276] on link "Content Submissions" at bounding box center [215, 276] width 126 height 50
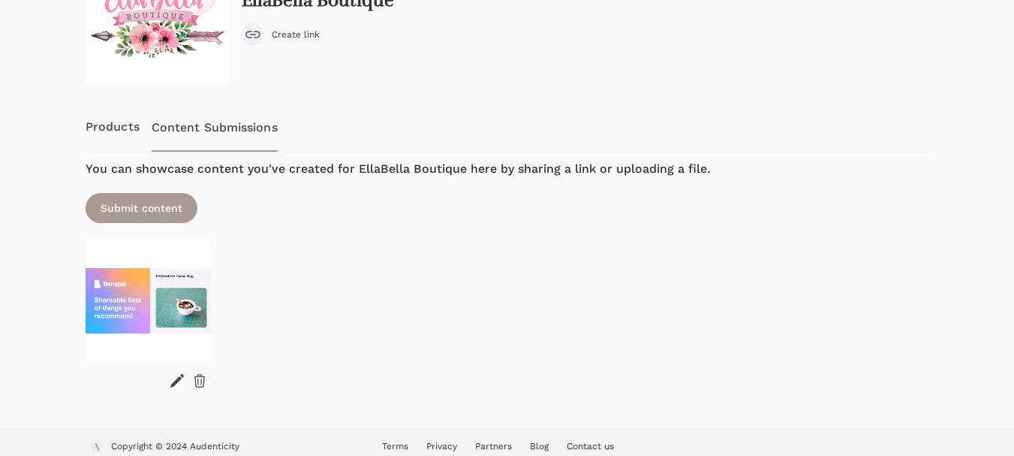
scroll to position [160, 0]
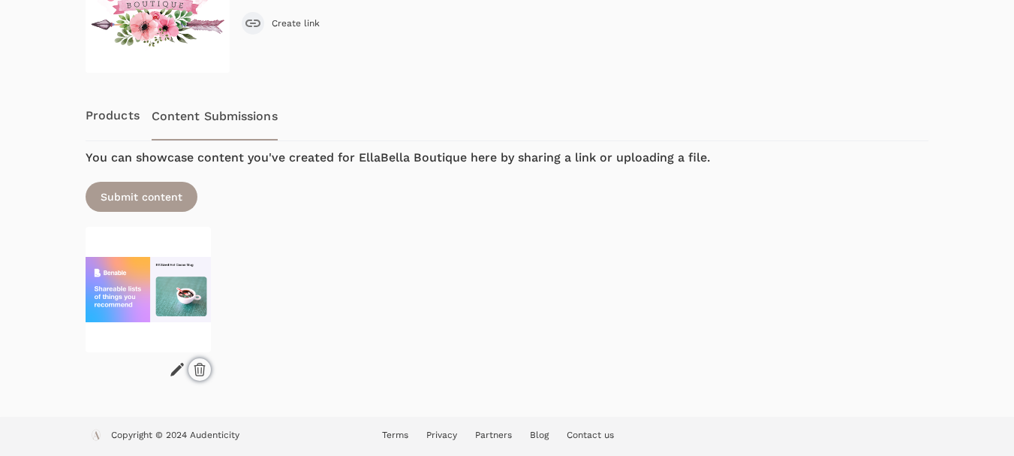
click at [189, 369] on div at bounding box center [199, 369] width 23 height 23
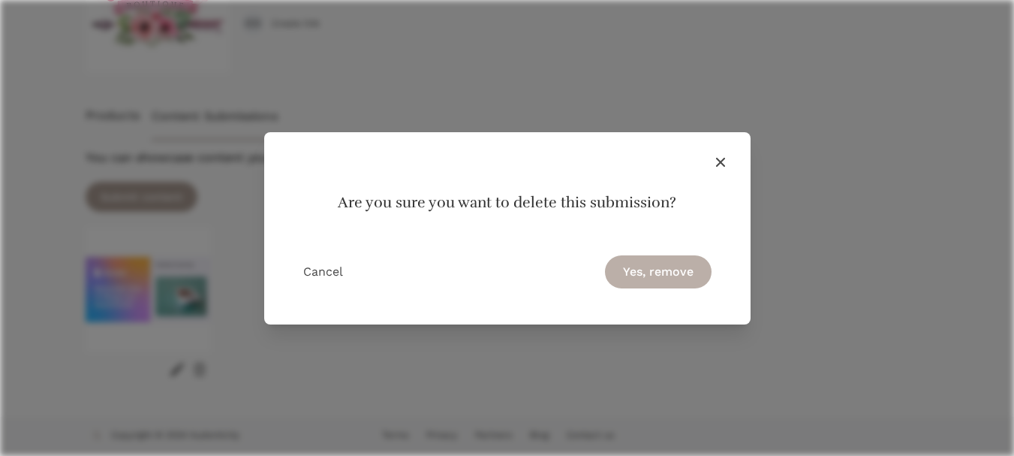
click at [655, 257] on button "Yes, remove" at bounding box center [658, 271] width 107 height 33
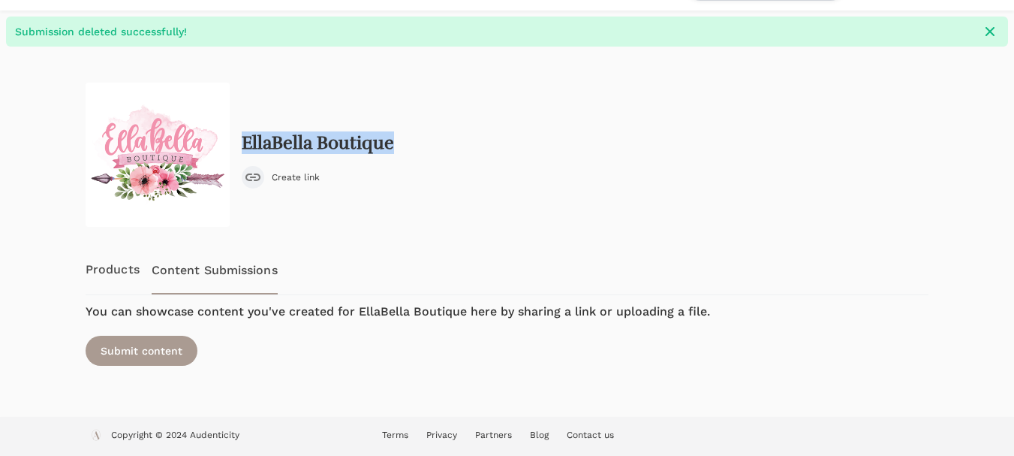
drag, startPoint x: 402, startPoint y: 145, endPoint x: 240, endPoint y: 145, distance: 161.4
click at [240, 145] on div "EllaBella Boutique Create link" at bounding box center [507, 155] width 843 height 144
copy h2 "EllaBella Boutique"
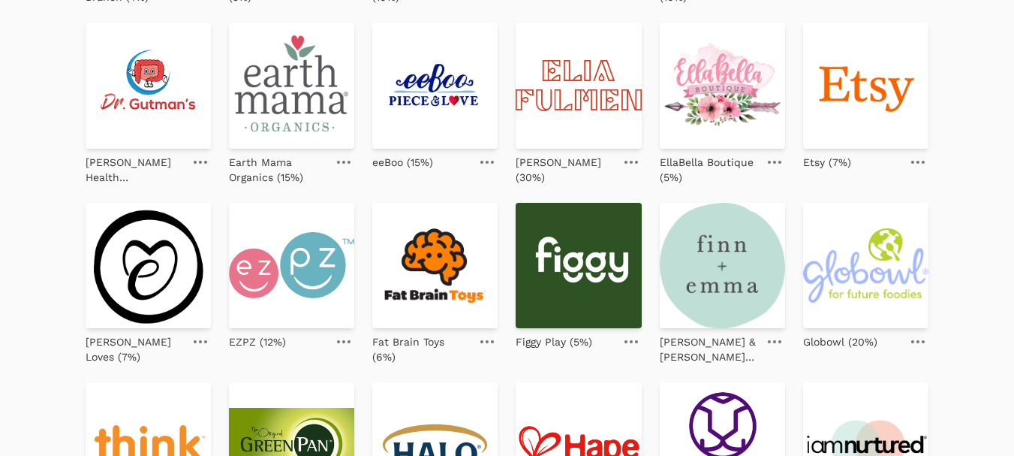
scroll to position [525, 0]
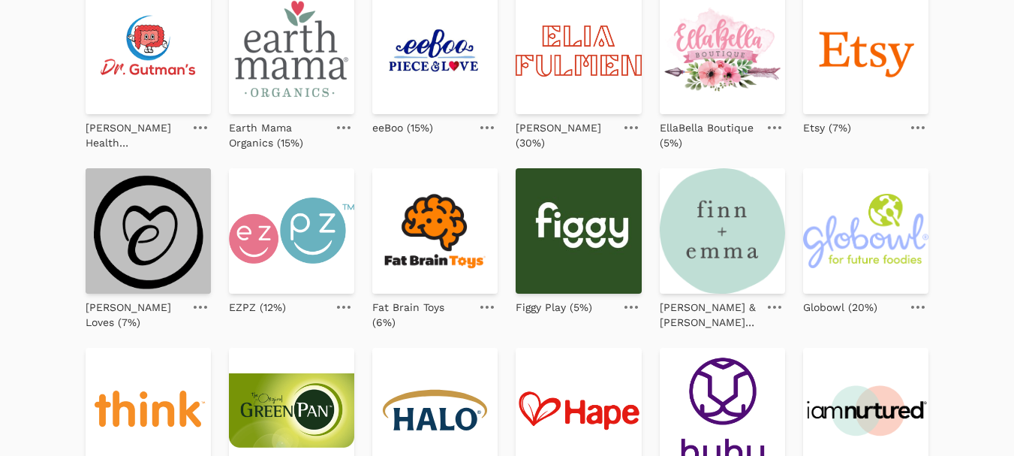
click at [143, 239] on img at bounding box center [148, 230] width 125 height 125
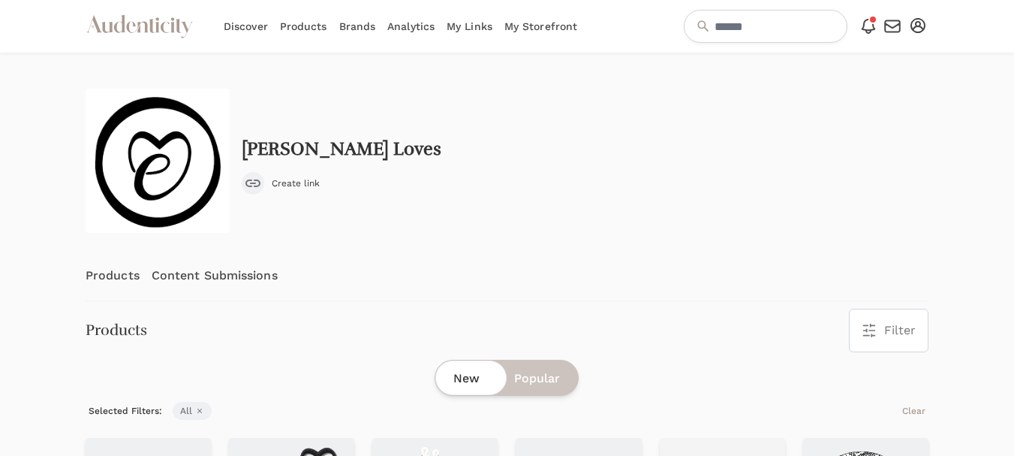
click at [212, 274] on link "Content Submissions" at bounding box center [215, 276] width 126 height 50
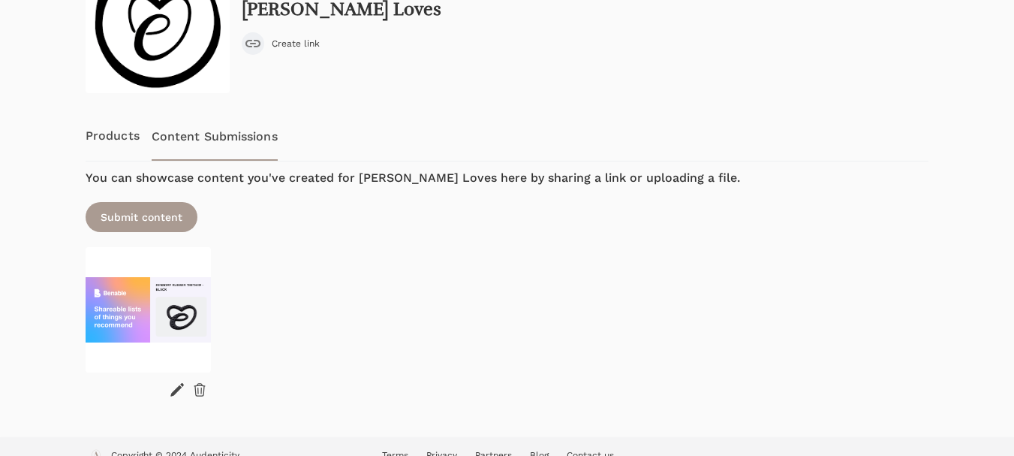
scroll to position [160, 0]
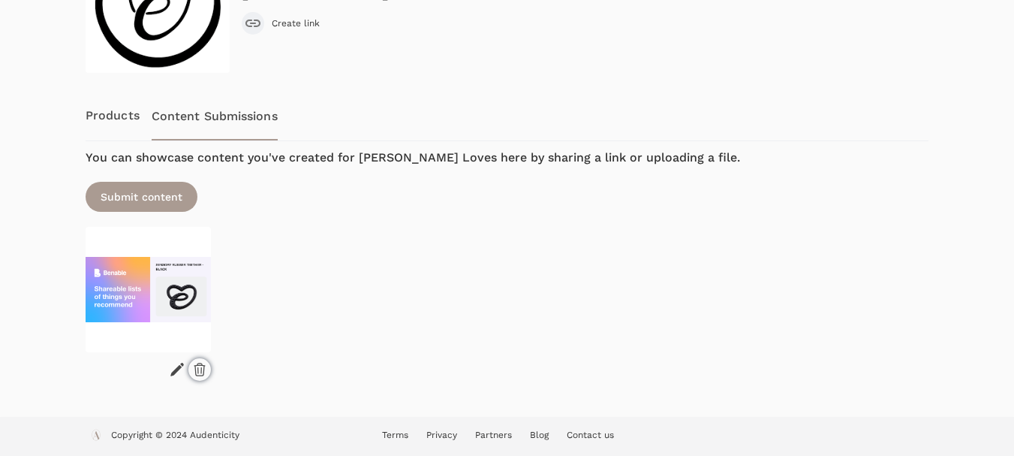
click at [194, 370] on icon at bounding box center [199, 369] width 15 height 15
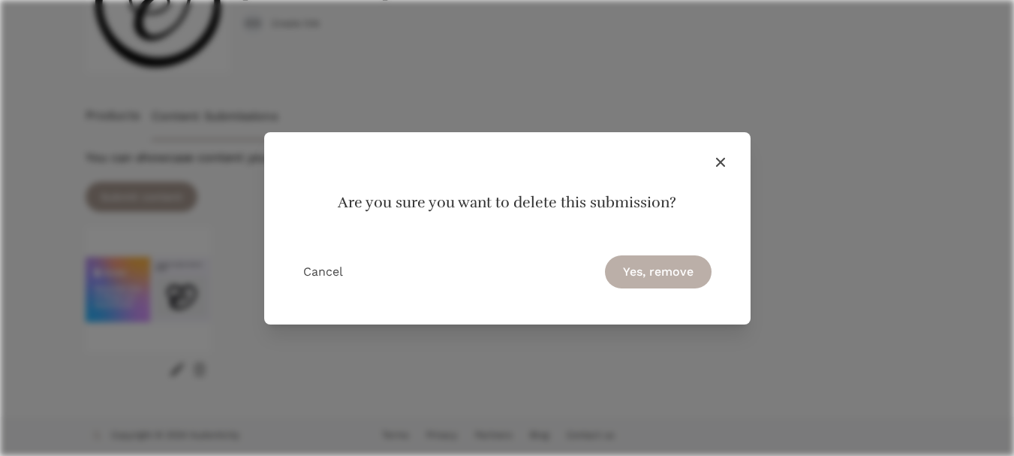
click at [653, 265] on button "Yes, remove" at bounding box center [658, 271] width 107 height 33
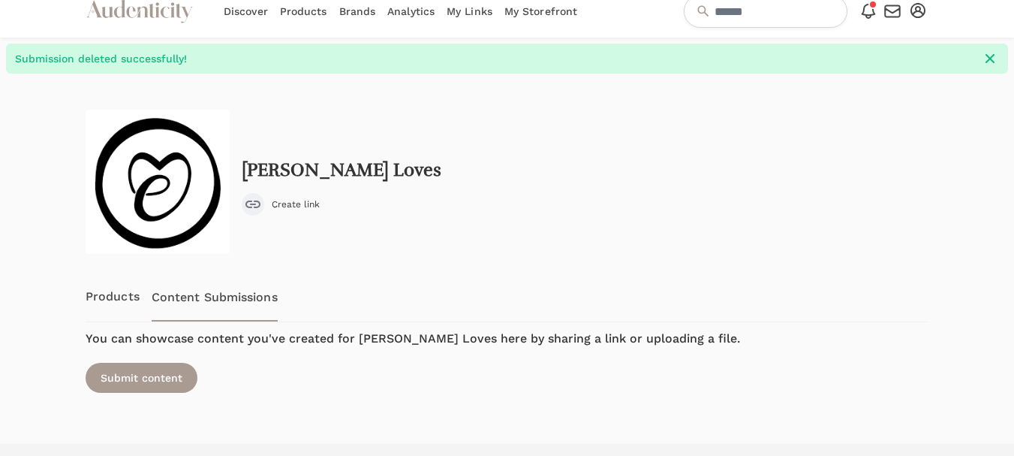
scroll to position [0, 0]
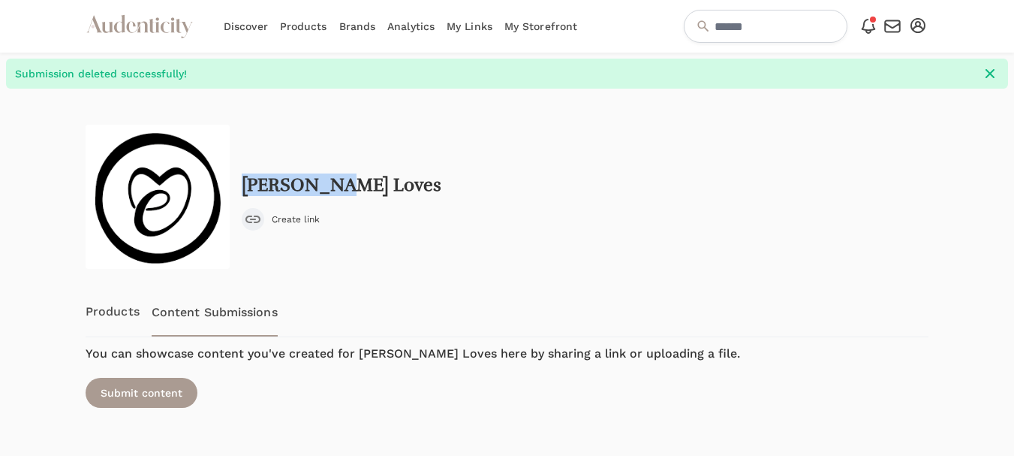
drag, startPoint x: 351, startPoint y: 179, endPoint x: 243, endPoint y: 178, distance: 108.1
click at [243, 178] on div "[PERSON_NAME] Loves Create link" at bounding box center [507, 197] width 843 height 144
copy h2 "[PERSON_NAME] Loves"
